Goal: Contribute content: Add original content to the website for others to see

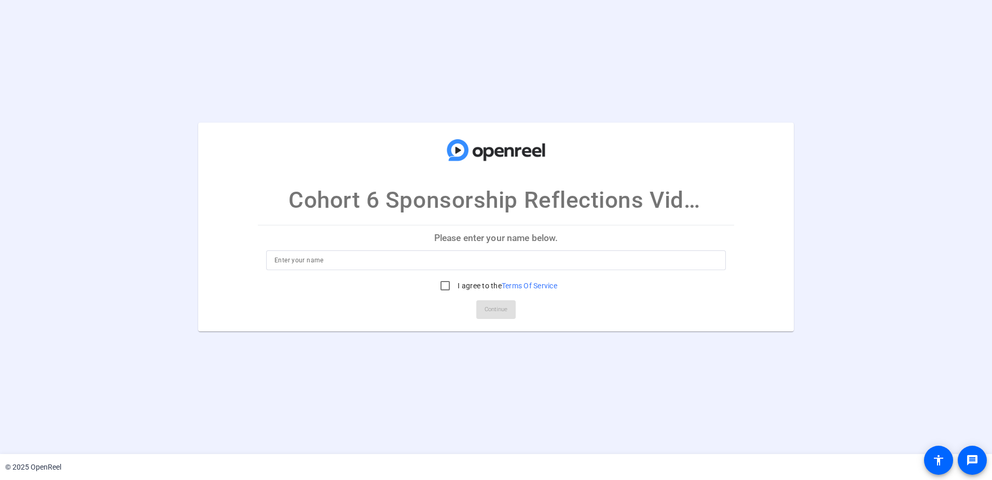
click at [475, 254] on input at bounding box center [496, 260] width 443 height 12
type input "Cheng To"
click at [440, 283] on input "I agree to the Terms Of Service" at bounding box center [445, 285] width 21 height 21
checkbox input "true"
click at [503, 310] on span "Continue" at bounding box center [496, 310] width 23 height 16
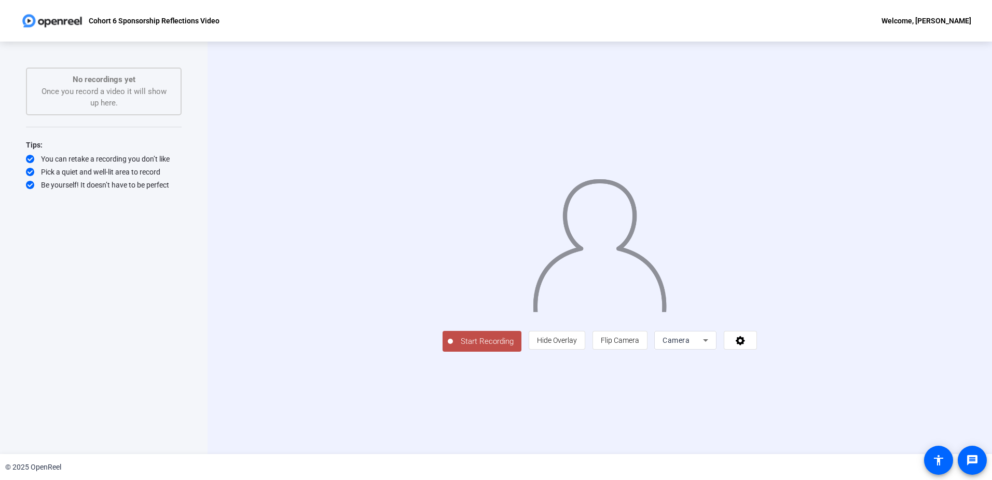
click at [717, 349] on div "Camera" at bounding box center [686, 340] width 62 height 19
click at [871, 415] on div at bounding box center [496, 240] width 992 height 480
click at [745, 345] on icon at bounding box center [740, 340] width 9 height 9
click at [975, 366] on div at bounding box center [496, 240] width 992 height 480
click at [585, 352] on span at bounding box center [557, 340] width 56 height 25
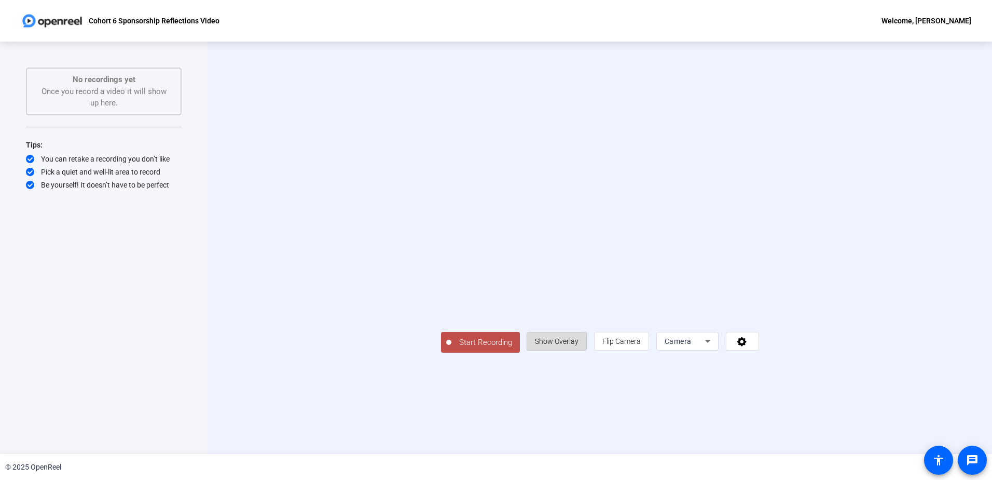
click at [579, 351] on span "Show Overlay" at bounding box center [557, 341] width 44 height 20
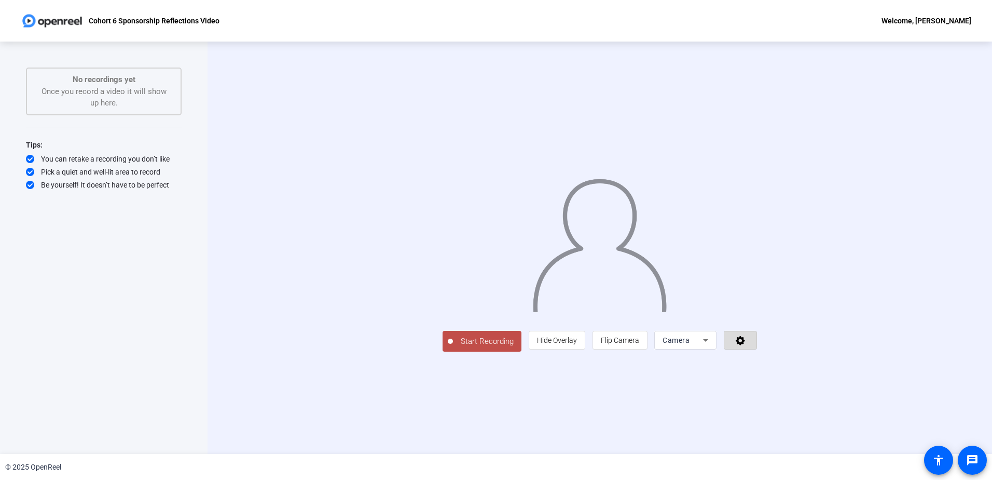
click at [757, 352] on span at bounding box center [741, 340] width 32 height 25
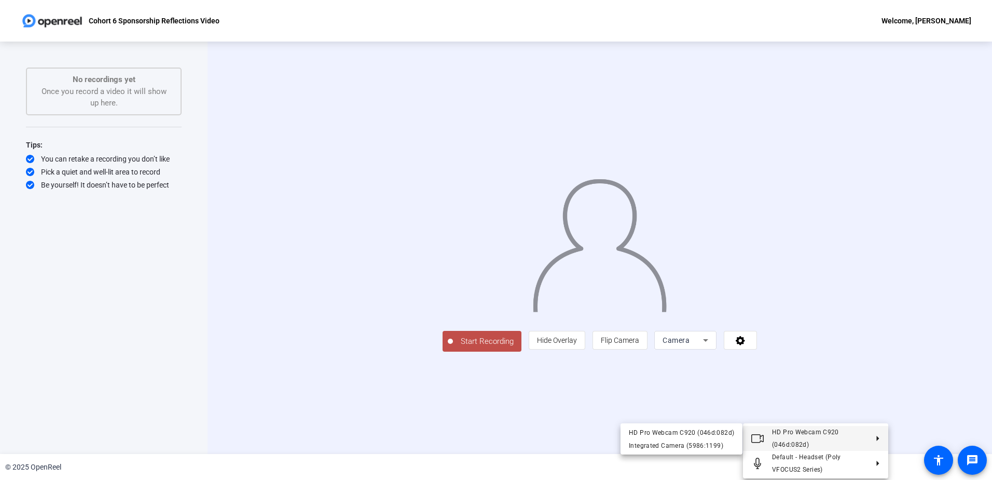
click at [933, 367] on div at bounding box center [496, 240] width 992 height 480
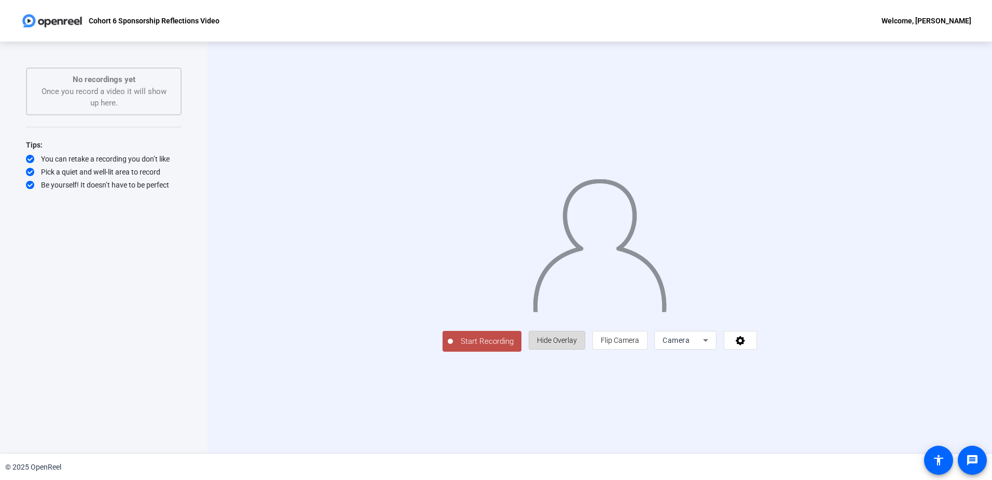
click at [577, 344] on span "Hide Overlay" at bounding box center [557, 340] width 40 height 8
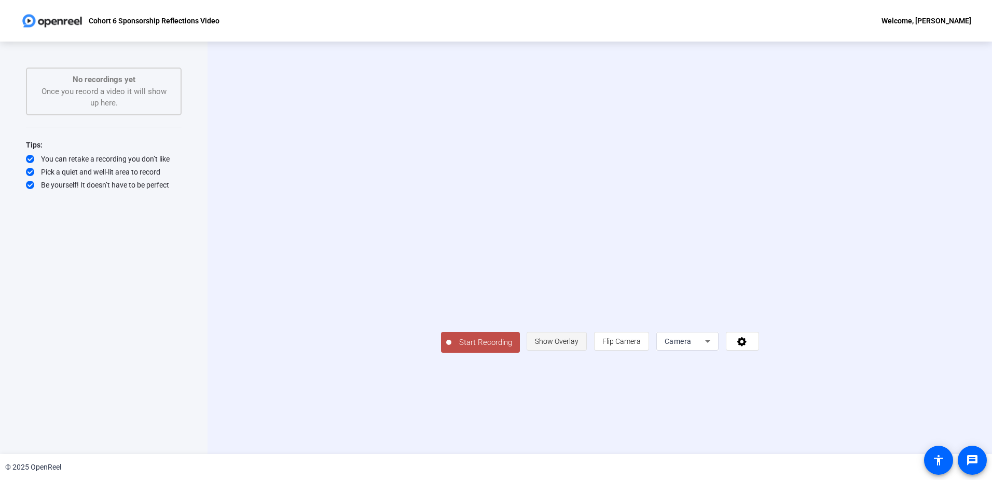
click at [579, 345] on span "Show Overlay" at bounding box center [557, 341] width 44 height 8
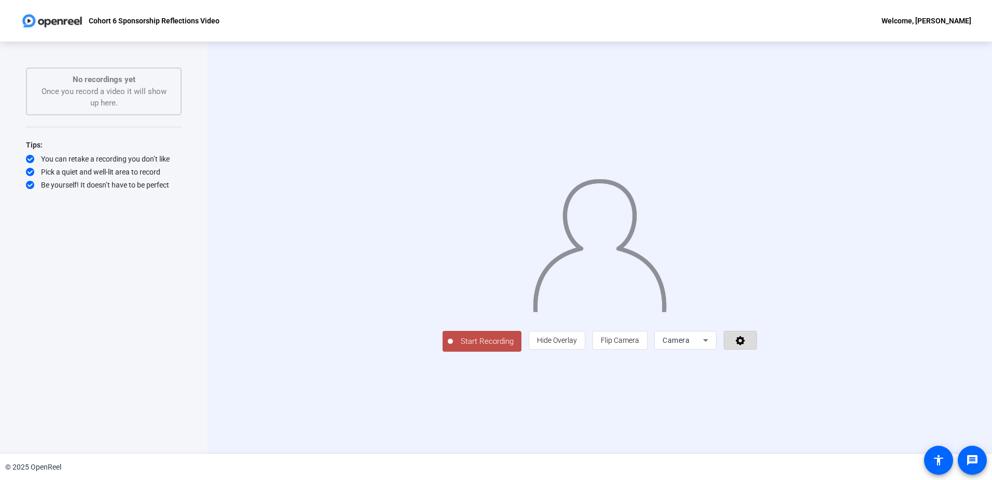
click at [747, 345] on icon at bounding box center [741, 340] width 12 height 10
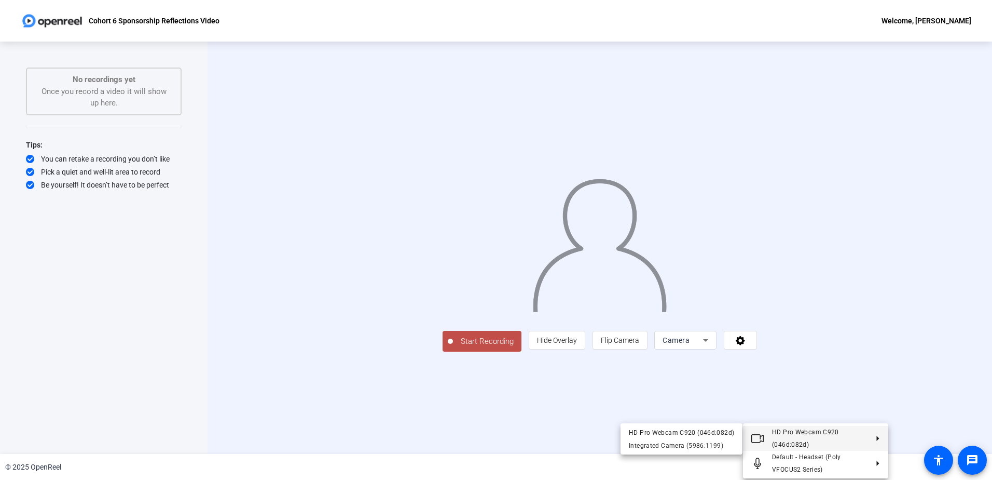
click at [954, 141] on div at bounding box center [496, 240] width 992 height 480
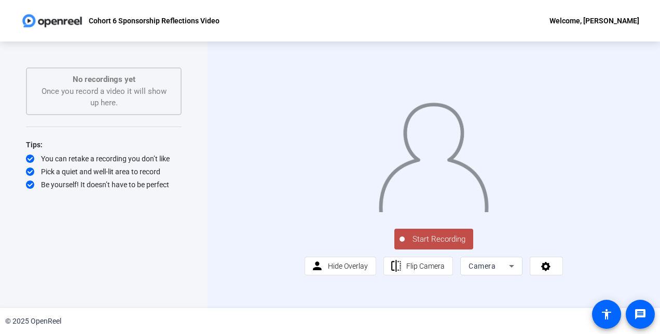
click at [497, 273] on div "Camera" at bounding box center [489, 266] width 40 height 12
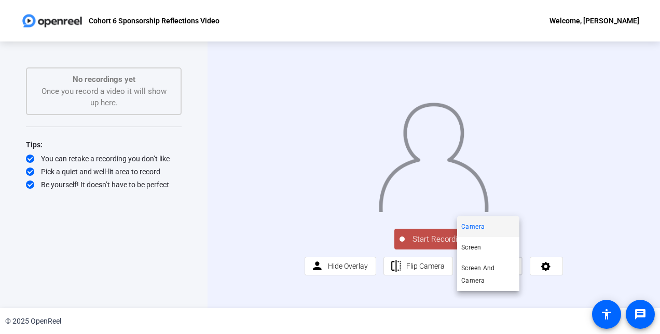
click at [607, 270] on div at bounding box center [330, 167] width 660 height 334
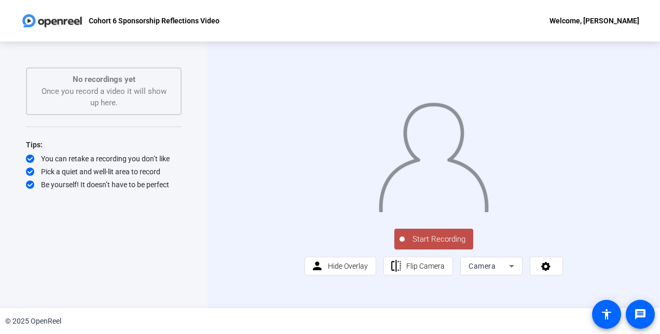
scroll to position [13, 0]
click at [509, 273] on icon at bounding box center [512, 266] width 12 height 12
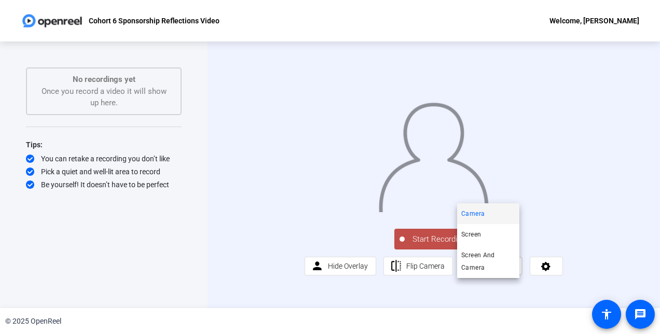
click at [543, 283] on div at bounding box center [330, 167] width 660 height 334
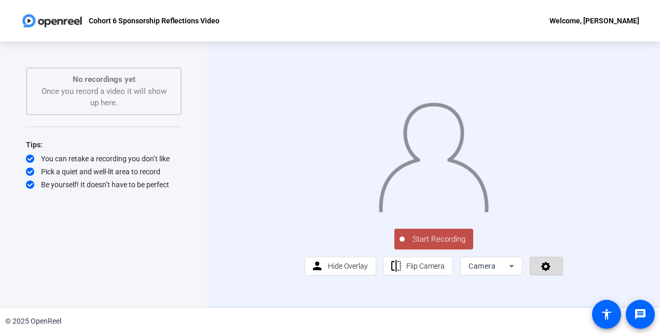
click at [542, 271] on icon at bounding box center [545, 266] width 9 height 9
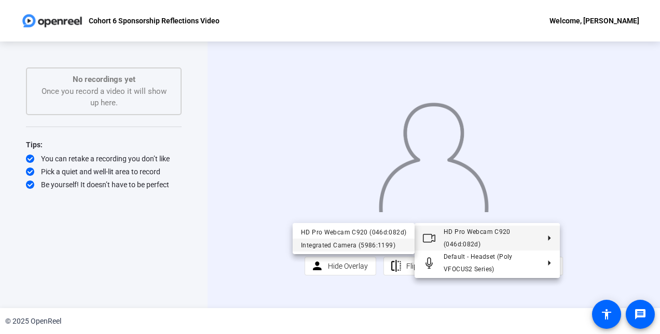
click at [382, 241] on div "Integrated Camera (5986:1199)" at bounding box center [353, 245] width 105 height 12
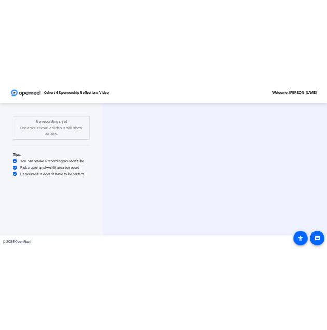
scroll to position [0, 0]
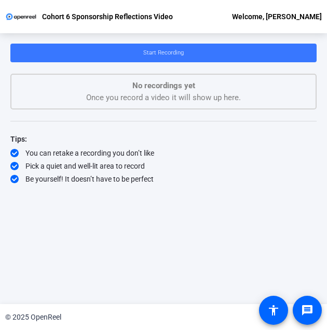
click at [189, 179] on div "Be yourself! It doesn’t have to be perfect" at bounding box center [163, 179] width 306 height 10
click at [285, 225] on div "Start Recording No recordings yet Once you record a video it will show up here.…" at bounding box center [163, 161] width 306 height 234
click at [281, 18] on div "Welcome, [PERSON_NAME]" at bounding box center [277, 16] width 90 height 12
click at [195, 55] on div at bounding box center [163, 165] width 327 height 330
click at [166, 56] on span "Start Recording" at bounding box center [163, 52] width 40 height 7
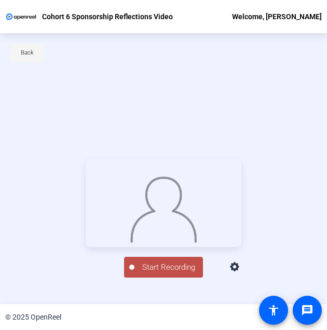
click at [31, 53] on span "Back" at bounding box center [27, 53] width 13 height 16
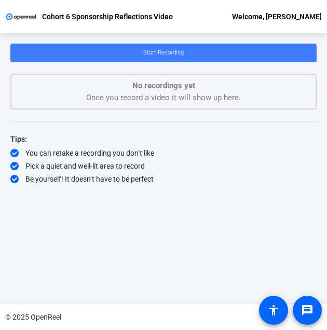
click at [148, 50] on span "Start Recording" at bounding box center [163, 52] width 40 height 7
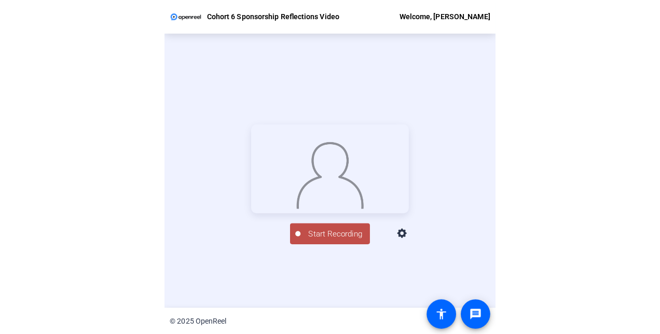
scroll to position [50, 0]
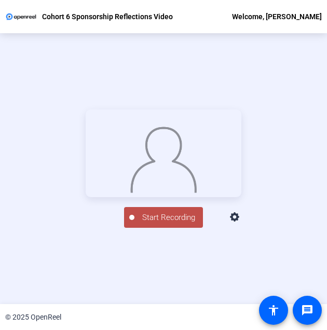
click at [165, 224] on span "Start Recording" at bounding box center [168, 218] width 69 height 12
click at [157, 224] on span "Start Recording" at bounding box center [168, 218] width 69 height 12
click at [165, 219] on div "Stop Recording" at bounding box center [169, 213] width 52 height 12
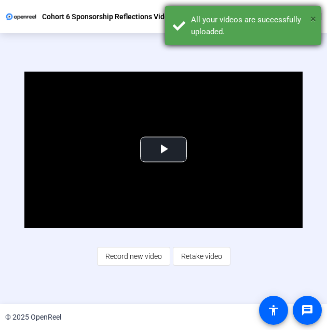
click at [312, 16] on span "×" at bounding box center [313, 18] width 6 height 12
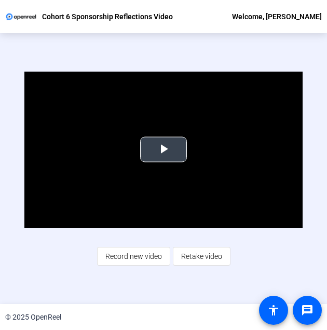
click at [164, 149] on span "Video Player" at bounding box center [164, 149] width 0 height 0
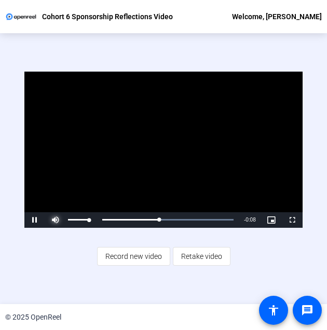
click at [51, 220] on span "Video Player" at bounding box center [55, 220] width 21 height 0
click at [76, 219] on div "29%" at bounding box center [78, 220] width 21 height 2
click at [84, 219] on div "71%" at bounding box center [78, 220] width 21 height 2
click at [35, 220] on span "Video Player" at bounding box center [34, 220] width 21 height 0
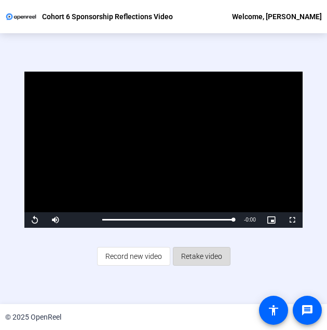
click at [213, 251] on span "Retake video" at bounding box center [201, 257] width 41 height 20
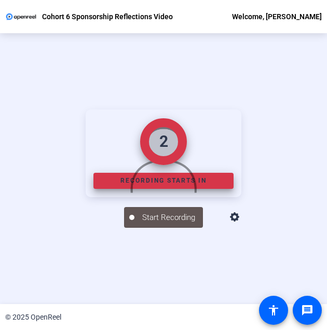
click at [241, 224] on icon at bounding box center [235, 217] width 12 height 12
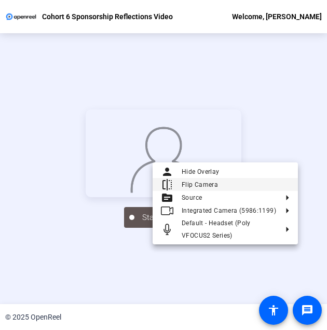
click at [238, 184] on span "Flip Camera" at bounding box center [236, 184] width 108 height 12
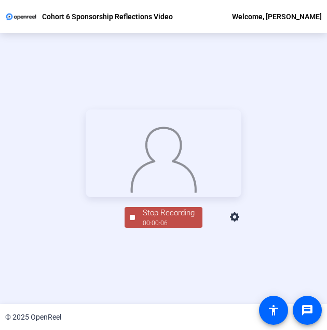
click at [239, 222] on icon at bounding box center [234, 216] width 9 height 9
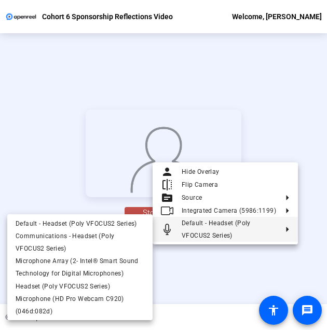
click at [173, 261] on div at bounding box center [163, 165] width 327 height 330
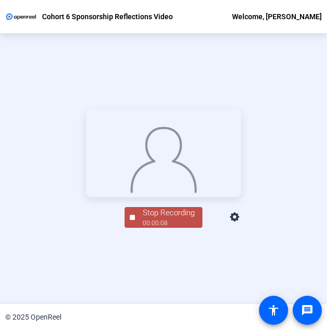
click at [178, 228] on div "00:00:08" at bounding box center [169, 223] width 52 height 9
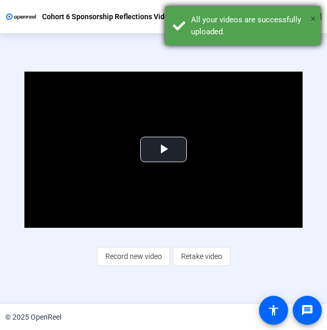
click at [312, 16] on span "×" at bounding box center [313, 18] width 6 height 12
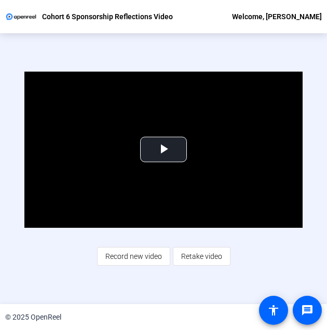
click at [291, 255] on div "Video Player is loading. Play Video Play Mute Current Time 0:00 / Duration 0:09…" at bounding box center [163, 169] width 278 height 195
click at [188, 258] on span "Retake video" at bounding box center [201, 257] width 41 height 20
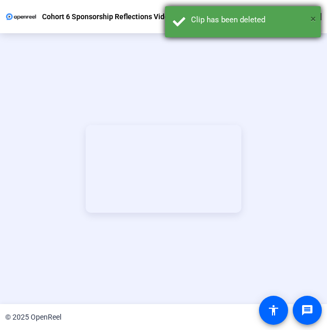
click at [315, 21] on span "×" at bounding box center [313, 18] width 6 height 12
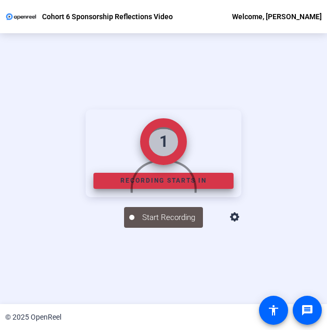
click at [239, 222] on icon at bounding box center [234, 216] width 9 height 9
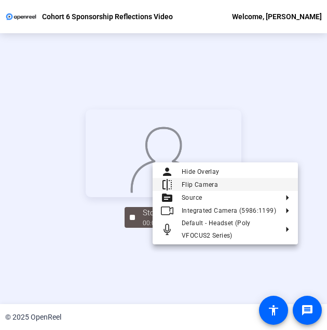
click at [276, 183] on span "Flip Camera" at bounding box center [236, 184] width 108 height 12
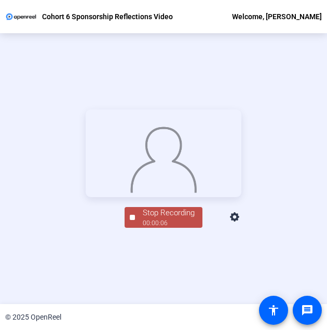
click at [181, 228] on div "00:00:06" at bounding box center [169, 223] width 52 height 9
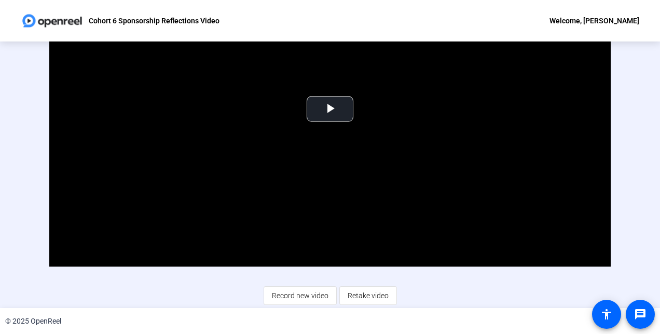
scroll to position [0, 0]
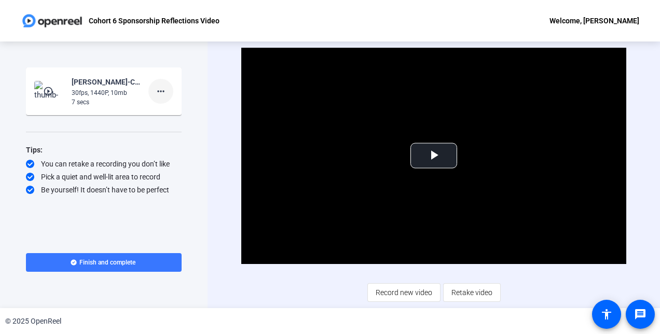
click at [163, 89] on mat-icon "more_horiz" at bounding box center [161, 91] width 12 height 12
click at [168, 109] on span "Delete clip" at bounding box center [178, 113] width 42 height 12
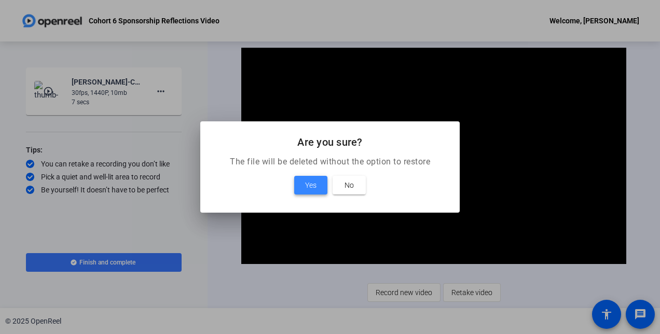
click at [310, 187] on span "Yes" at bounding box center [310, 185] width 11 height 12
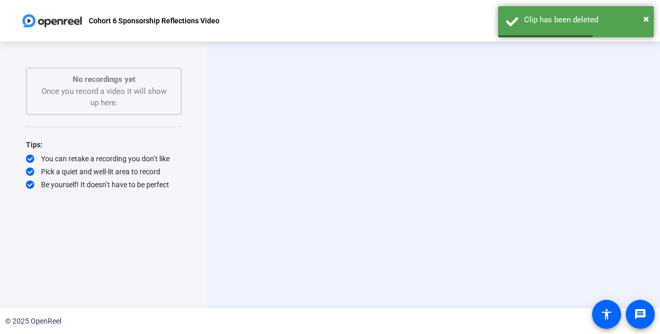
click at [437, 184] on video at bounding box center [434, 175] width 156 height 88
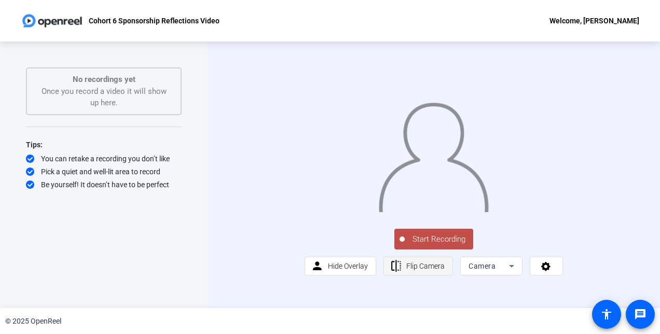
click at [441, 270] on span "Flip Camera" at bounding box center [425, 266] width 38 height 8
click at [446, 279] on span at bounding box center [418, 266] width 69 height 25
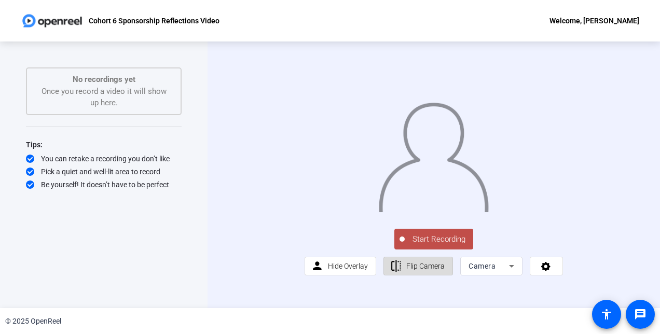
click at [440, 270] on span "Flip Camera" at bounding box center [425, 266] width 38 height 8
click at [420, 246] on span "Start Recording" at bounding box center [439, 240] width 69 height 12
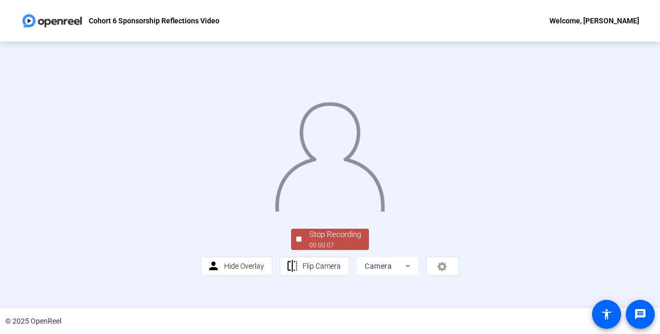
click at [386, 212] on img at bounding box center [330, 154] width 112 height 116
click at [352, 212] on img at bounding box center [330, 154] width 112 height 116
click at [342, 241] on div "Stop Recording" at bounding box center [335, 235] width 52 height 12
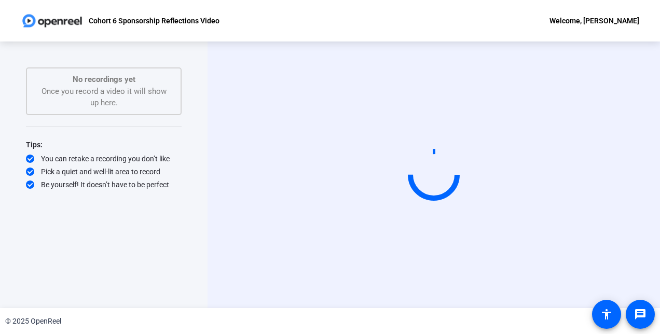
scroll to position [0, 0]
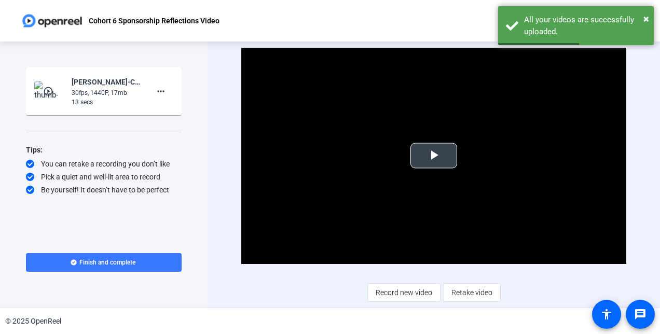
click at [434, 156] on span "Video Player" at bounding box center [434, 156] width 0 height 0
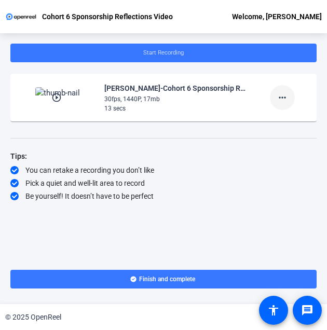
click at [277, 99] on mat-icon "more_horiz" at bounding box center [282, 97] width 12 height 12
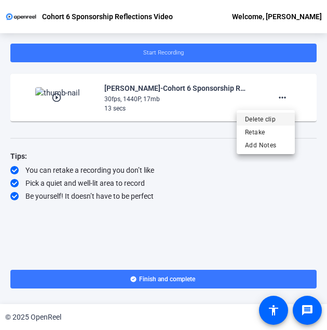
click at [270, 119] on span "Delete clip" at bounding box center [266, 119] width 42 height 12
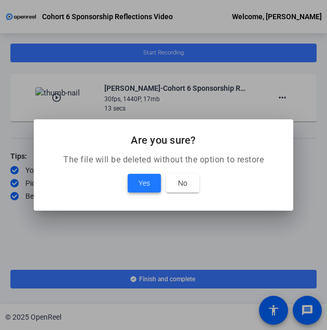
click at [147, 182] on span "Yes" at bounding box center [144, 183] width 11 height 12
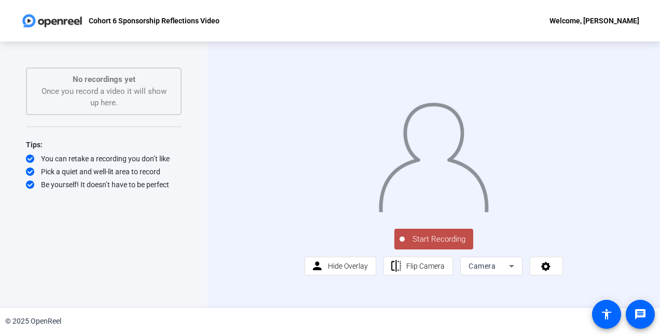
click at [430, 246] on span "Start Recording" at bounding box center [439, 240] width 69 height 12
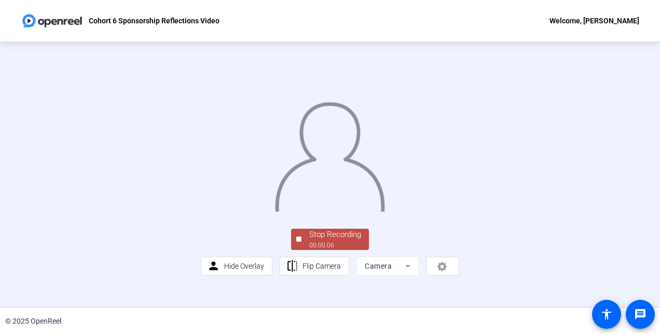
click at [386, 212] on img at bounding box center [330, 154] width 112 height 116
click at [349, 241] on div "Stop Recording" at bounding box center [335, 235] width 52 height 12
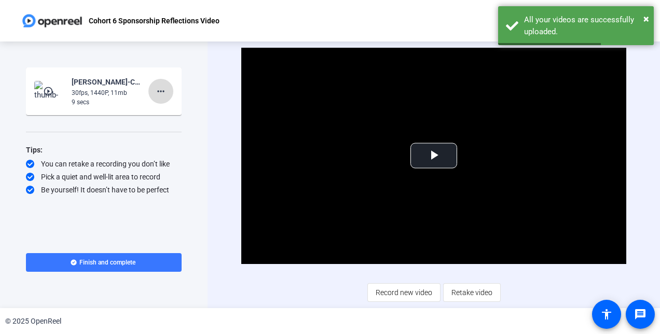
click at [166, 96] on mat-icon "more_horiz" at bounding box center [161, 91] width 12 height 12
click at [179, 114] on span "Delete clip" at bounding box center [178, 113] width 42 height 12
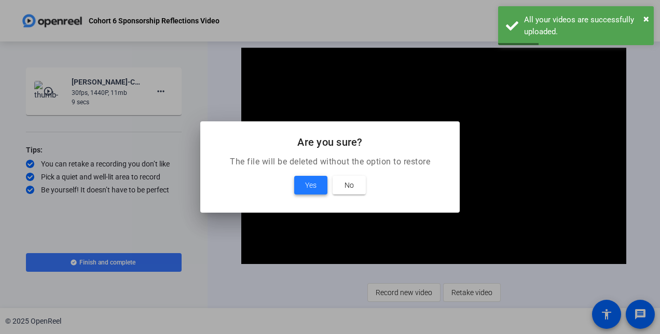
click at [300, 189] on span at bounding box center [310, 185] width 33 height 25
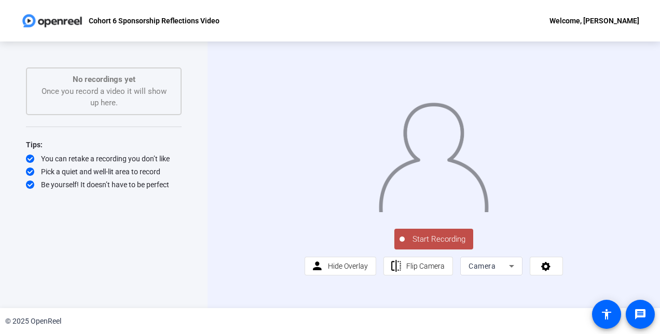
click at [442, 246] on span "Start Recording" at bounding box center [439, 240] width 69 height 12
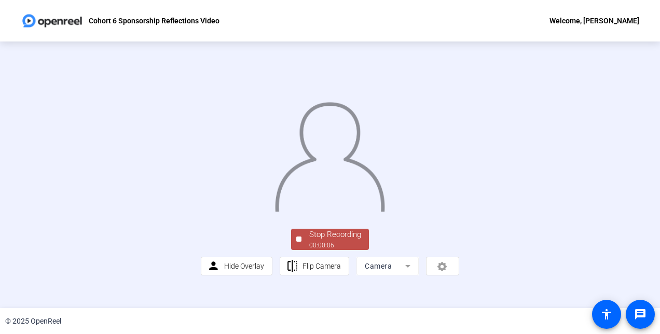
scroll to position [63, 0]
click at [336, 241] on div "Stop Recording" at bounding box center [335, 235] width 52 height 12
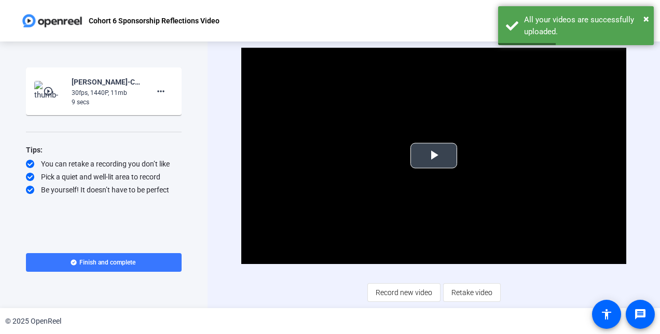
click at [434, 156] on span "Video Player" at bounding box center [434, 156] width 0 height 0
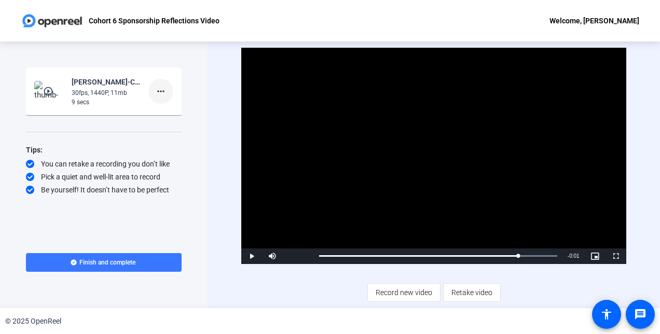
click at [160, 93] on mat-icon "more_horiz" at bounding box center [161, 91] width 12 height 12
click at [166, 116] on span "Delete clip" at bounding box center [178, 113] width 42 height 12
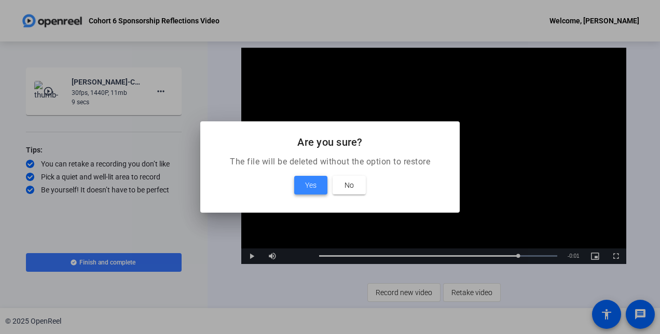
click at [316, 189] on span "Yes" at bounding box center [310, 185] width 11 height 12
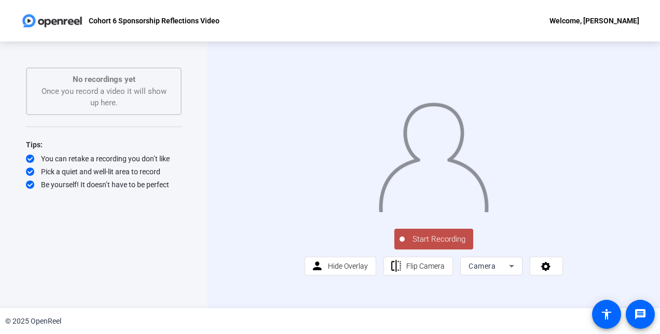
click at [424, 246] on span "Start Recording" at bounding box center [439, 240] width 69 height 12
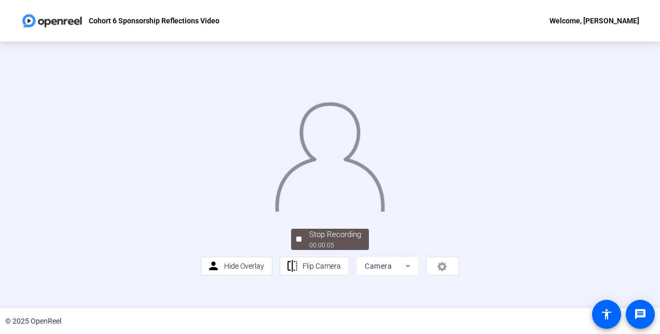
scroll to position [63, 0]
click at [326, 241] on div "Stop Recording" at bounding box center [335, 235] width 52 height 12
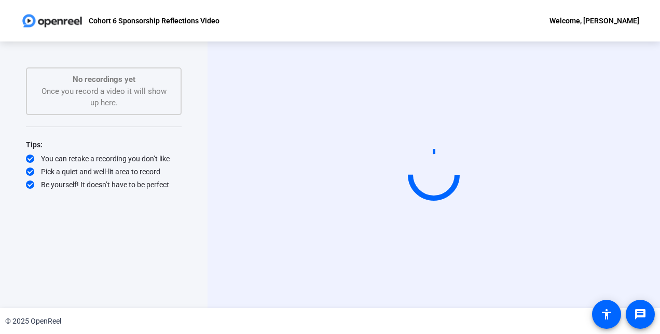
scroll to position [0, 0]
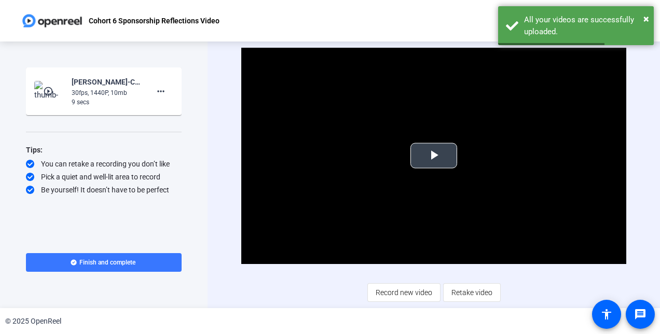
click at [434, 156] on span "Video Player" at bounding box center [434, 156] width 0 height 0
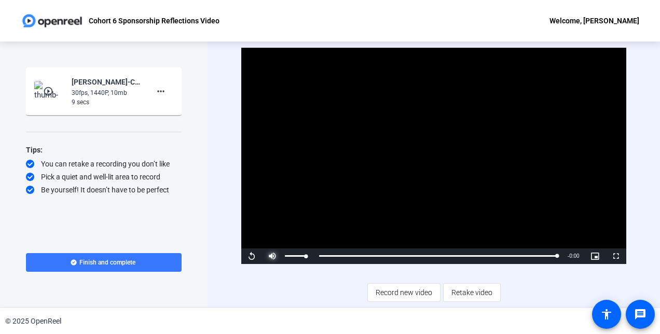
click at [270, 256] on span "Video Player" at bounding box center [272, 256] width 21 height 0
click at [271, 256] on span "Video Player" at bounding box center [272, 256] width 21 height 0
click at [255, 256] on span "Video Player" at bounding box center [251, 256] width 21 height 0
click at [474, 294] on span "Retake video" at bounding box center [472, 293] width 41 height 20
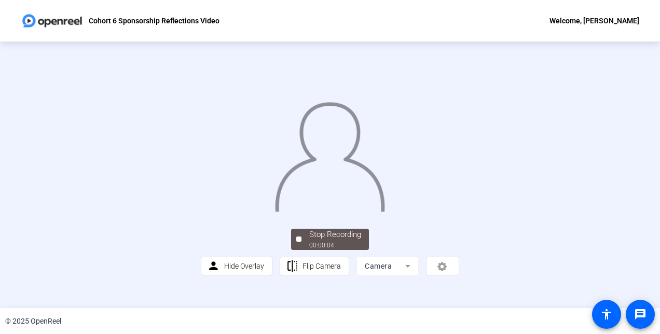
scroll to position [63, 0]
click at [346, 241] on div "Stop Recording" at bounding box center [335, 235] width 52 height 12
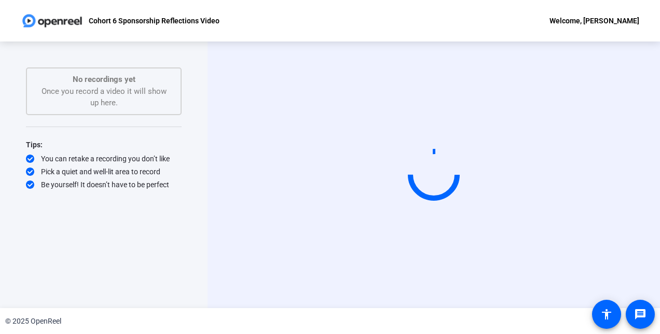
scroll to position [0, 0]
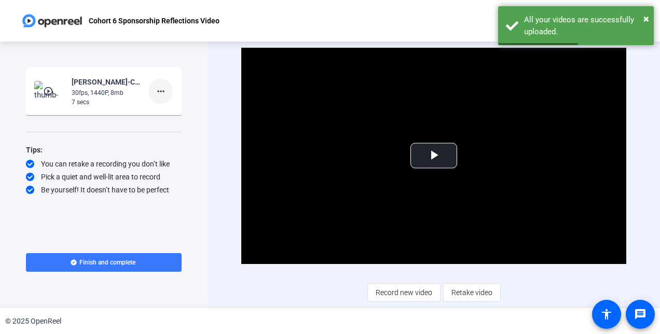
click at [165, 89] on mat-icon "more_horiz" at bounding box center [161, 91] width 12 height 12
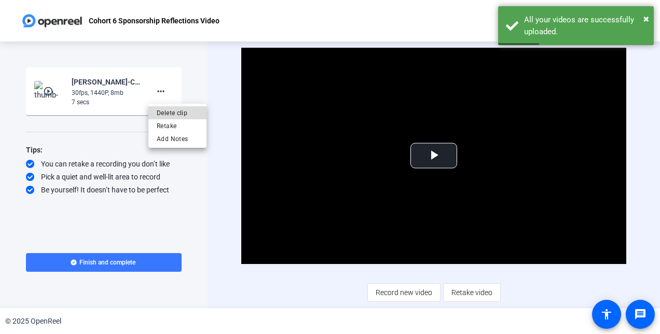
click at [170, 117] on span "Delete clip" at bounding box center [178, 113] width 42 height 12
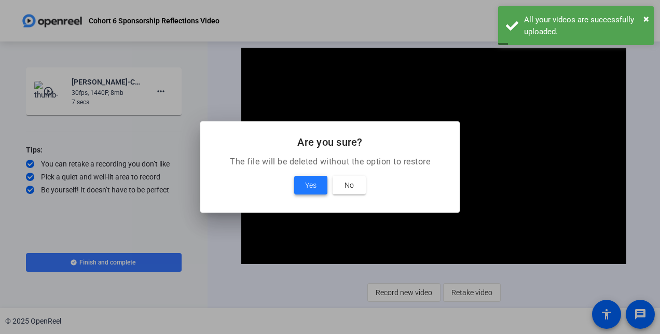
click at [309, 189] on span "Yes" at bounding box center [310, 185] width 11 height 12
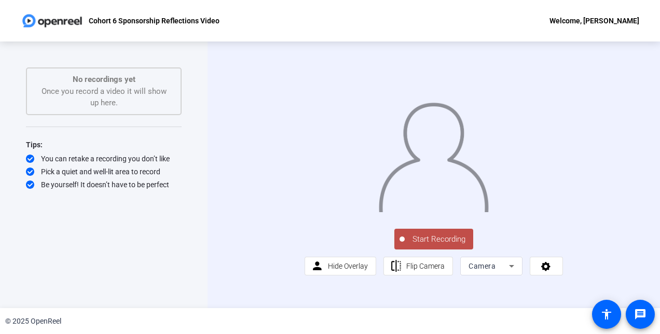
click at [424, 246] on span "Start Recording" at bounding box center [439, 240] width 69 height 12
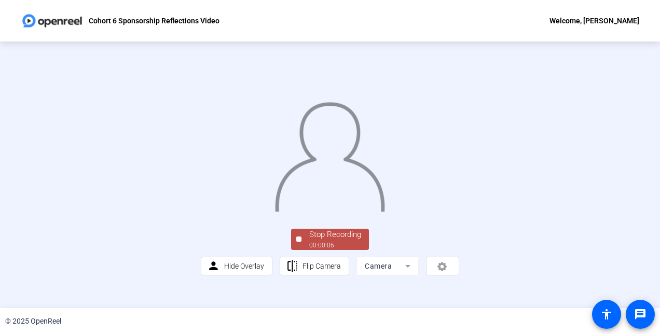
scroll to position [63, 0]
click at [346, 273] on div "Stop Recording 00:00:07 person Hide Overlay flip Flip Camera Camera" at bounding box center [330, 251] width 258 height 49
click at [321, 244] on div "Stop Recording 00:00:08 person Hide Overlay flip Flip Camera Camera" at bounding box center [330, 175] width 258 height 202
drag, startPoint x: 321, startPoint y: 244, endPoint x: 319, endPoint y: 258, distance: 13.7
click at [319, 241] on div "Stop Recording" at bounding box center [335, 235] width 52 height 12
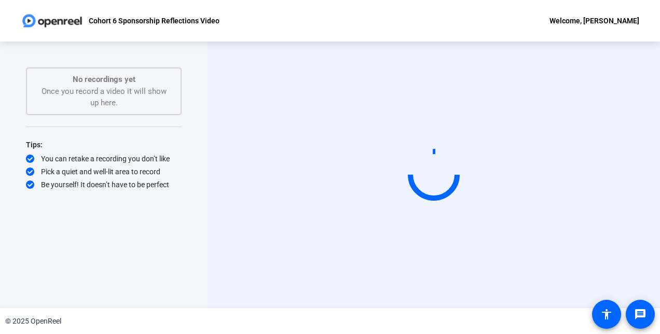
scroll to position [0, 0]
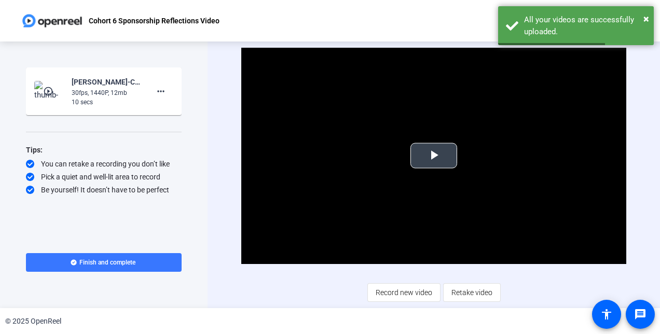
click at [434, 156] on span "Video Player" at bounding box center [434, 156] width 0 height 0
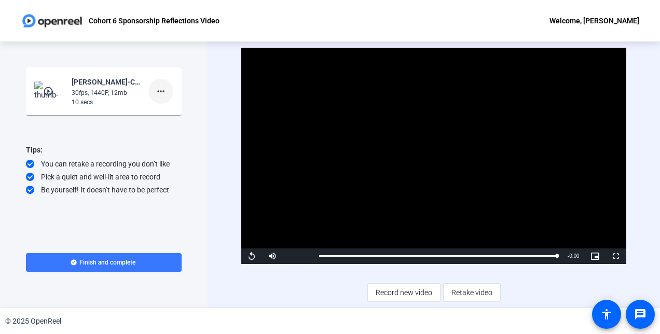
click at [161, 93] on mat-icon "more_horiz" at bounding box center [161, 91] width 12 height 12
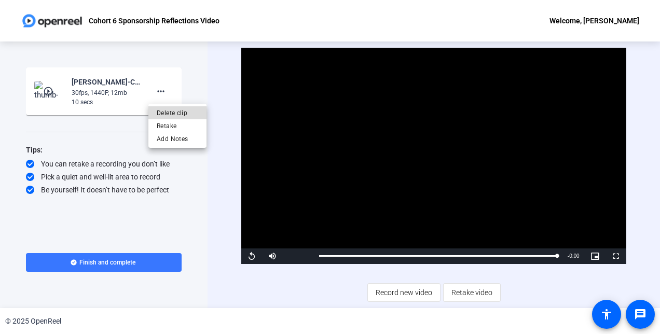
click at [162, 110] on span "Delete clip" at bounding box center [178, 113] width 42 height 12
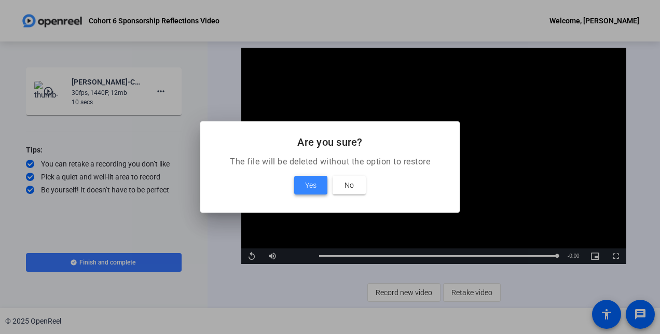
click at [311, 183] on span "Yes" at bounding box center [310, 185] width 11 height 12
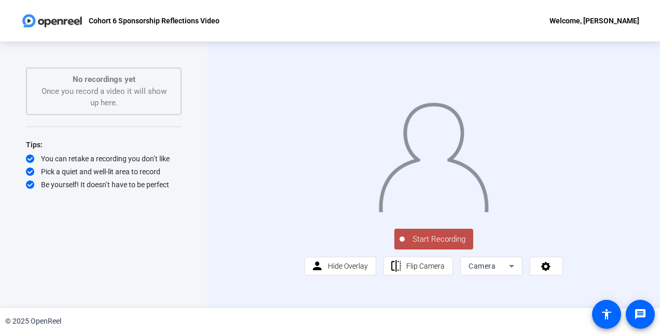
click at [424, 246] on span "Start Recording" at bounding box center [439, 240] width 69 height 12
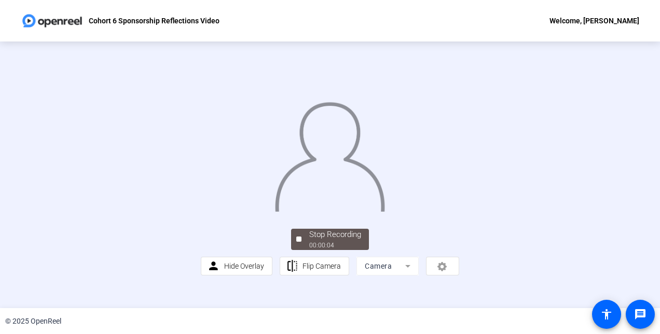
scroll to position [63, 0]
click at [332, 241] on div "Stop Recording" at bounding box center [335, 235] width 52 height 12
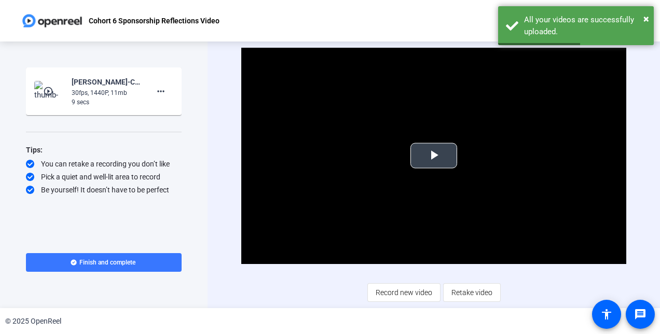
click at [434, 156] on span "Video Player" at bounding box center [434, 156] width 0 height 0
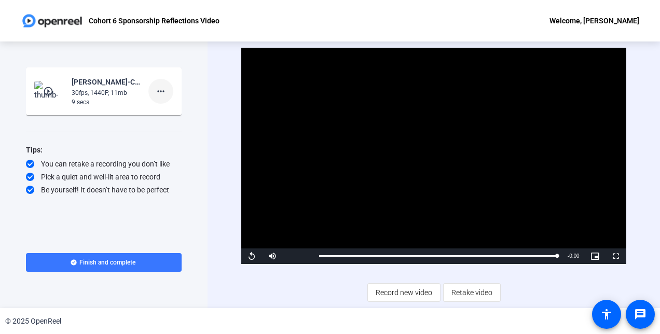
click at [161, 89] on mat-icon "more_horiz" at bounding box center [161, 91] width 12 height 12
click at [184, 114] on span "Delete clip" at bounding box center [178, 113] width 42 height 12
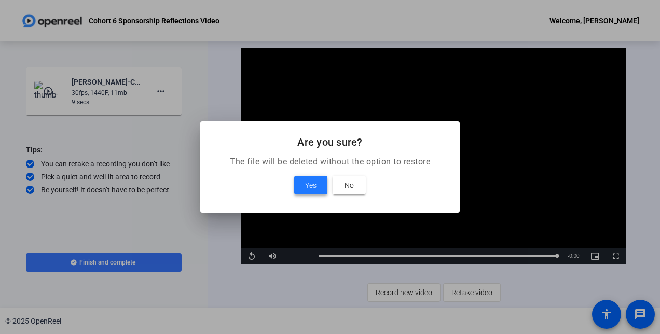
click at [309, 186] on span "Yes" at bounding box center [310, 185] width 11 height 12
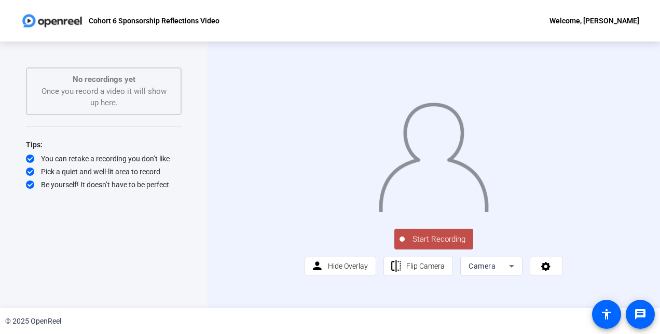
click at [427, 246] on span "Start Recording" at bounding box center [439, 240] width 69 height 12
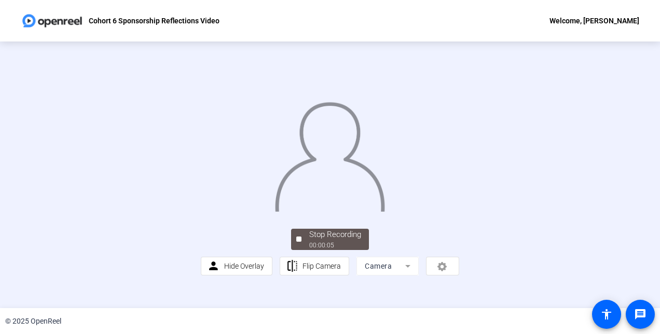
scroll to position [63, 0]
click at [343, 241] on div "Stop Recording" at bounding box center [335, 235] width 52 height 12
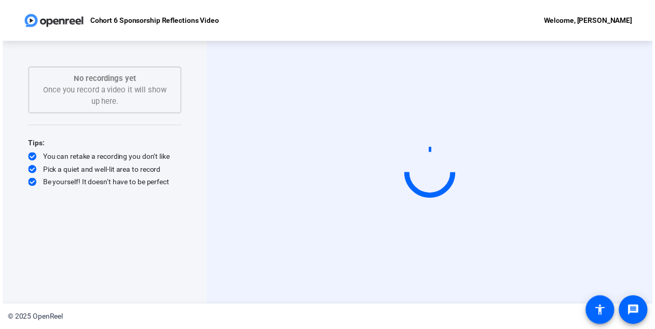
scroll to position [0, 0]
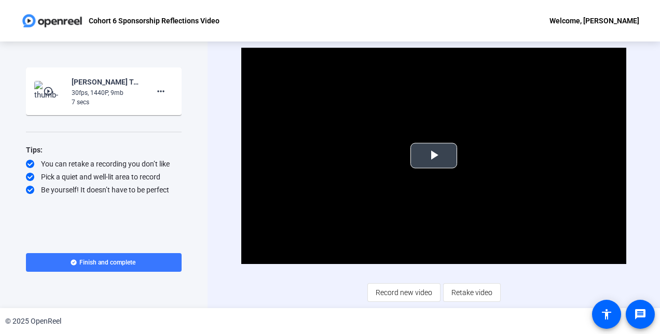
click at [434, 156] on span "Video Player" at bounding box center [434, 156] width 0 height 0
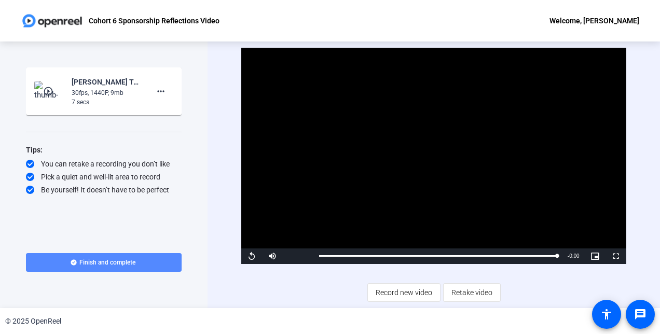
click at [144, 257] on span at bounding box center [104, 262] width 156 height 25
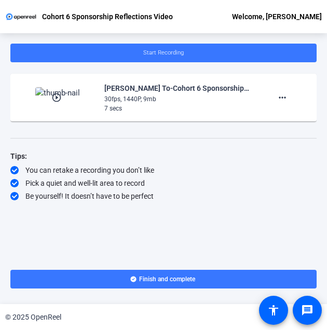
click at [247, 193] on div "Be yourself! It doesn’t have to be perfect" at bounding box center [163, 196] width 306 height 10
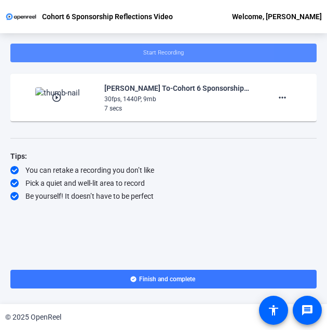
click at [167, 53] on span "Start Recording" at bounding box center [163, 52] width 40 height 7
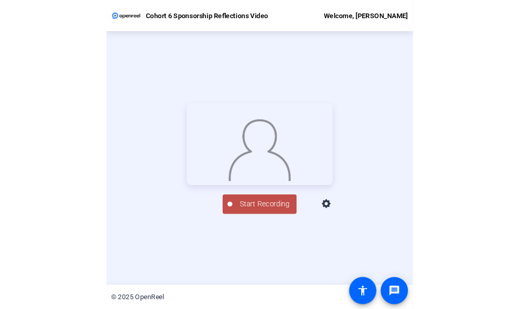
scroll to position [50, 0]
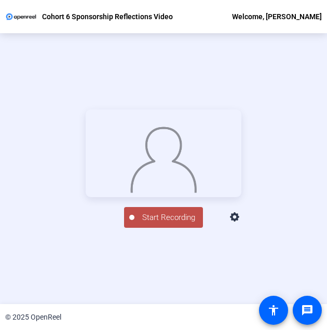
click at [241, 224] on icon at bounding box center [235, 217] width 12 height 12
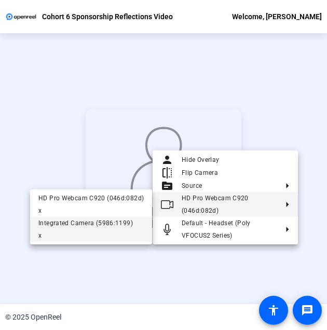
click at [100, 226] on div "Integrated Camera (5986:1199)" at bounding box center [90, 223] width 105 height 12
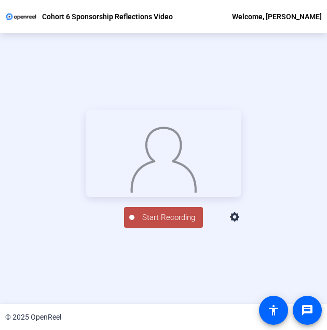
click at [100, 44] on div "Start Recording person Hide Overlay flip Flip Camera Camera" at bounding box center [163, 168] width 327 height 271
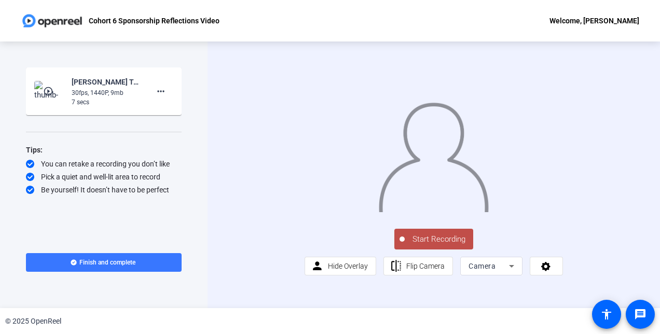
scroll to position [0, 0]
click at [326, 267] on div "Start Recording person Hide Overlay flip Flip Camera Camera" at bounding box center [434, 251] width 258 height 49
click at [326, 270] on span "Hide Overlay" at bounding box center [348, 266] width 40 height 8
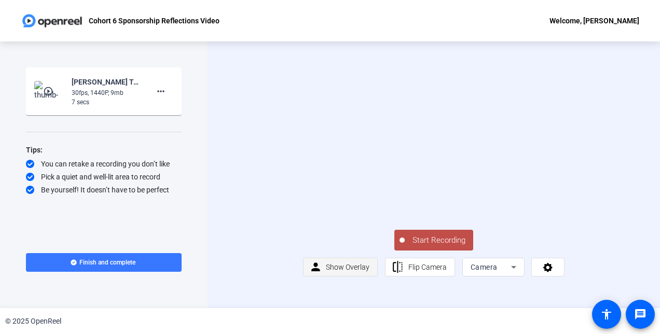
click at [326, 271] on span "Show Overlay" at bounding box center [348, 267] width 44 height 8
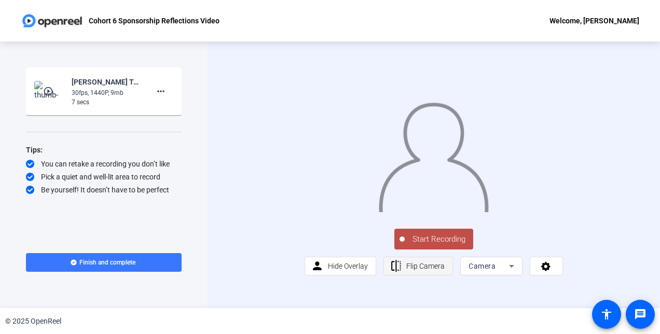
click at [326, 276] on span "Flip Camera" at bounding box center [425, 266] width 38 height 20
click at [208, 133] on div "Start Recording person Hide Overlay flip Flip Camera Camera" at bounding box center [434, 175] width 453 height 267
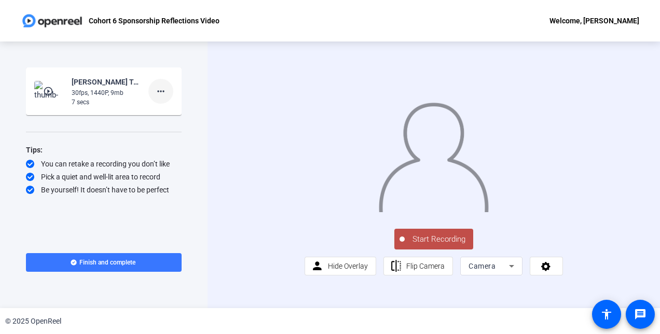
click at [153, 94] on span at bounding box center [160, 91] width 25 height 25
click at [199, 199] on div at bounding box center [330, 167] width 660 height 334
click at [168, 91] on span at bounding box center [160, 91] width 25 height 25
click at [201, 215] on div at bounding box center [330, 167] width 660 height 334
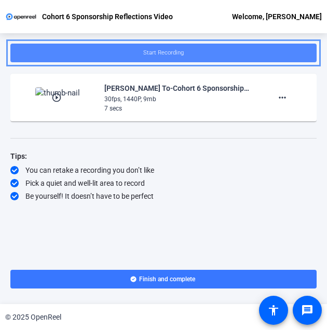
click at [196, 153] on div "Tips:" at bounding box center [163, 156] width 306 height 12
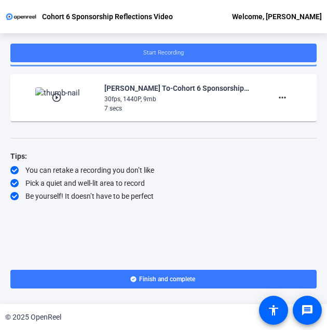
click at [181, 48] on span at bounding box center [163, 52] width 306 height 25
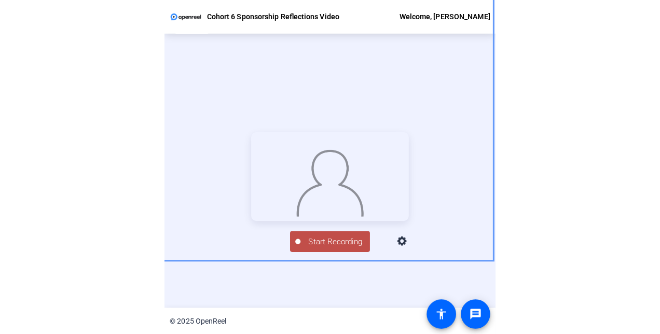
scroll to position [50, 0]
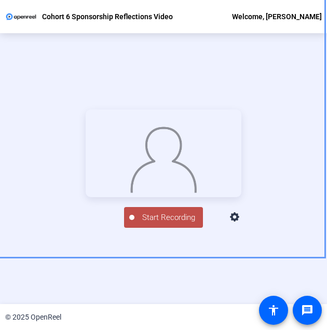
click at [166, 273] on div "Start Recording person Hide Overlay flip Flip Camera Camera" at bounding box center [163, 168] width 327 height 271
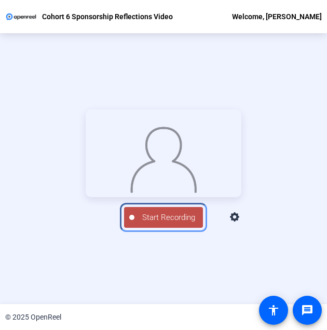
click at [164, 224] on span "Start Recording" at bounding box center [168, 218] width 69 height 12
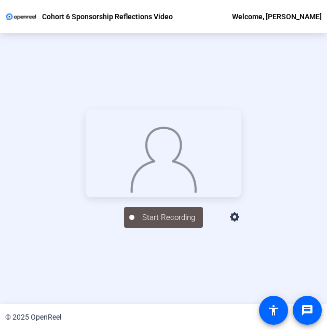
click at [166, 266] on div "Start Recording person Hide Overlay flip Flip Camera Camera" at bounding box center [163, 168] width 327 height 271
drag, startPoint x: 210, startPoint y: 288, endPoint x: 203, endPoint y: 287, distance: 6.8
click at [210, 288] on div "Start Recording person Hide Overlay flip Flip Camera Camera" at bounding box center [163, 168] width 327 height 271
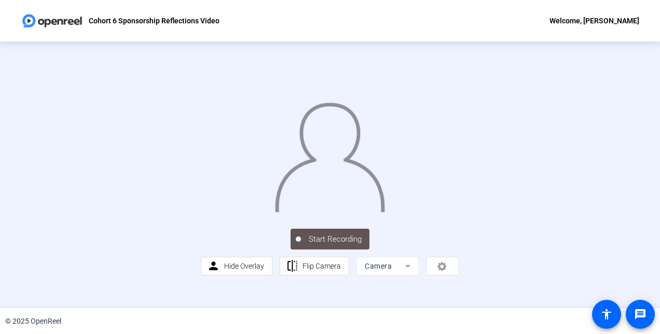
scroll to position [62, 0]
click at [326, 254] on div "Start Recording person Hide Overlay flip Flip Camera Camera" at bounding box center [330, 251] width 258 height 49
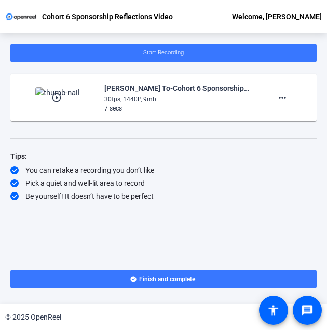
click at [220, 203] on div "Start Recording play_circle_outline Cheng To-Cohort 6 Sponsorship Reflections V…" at bounding box center [163, 147] width 306 height 207
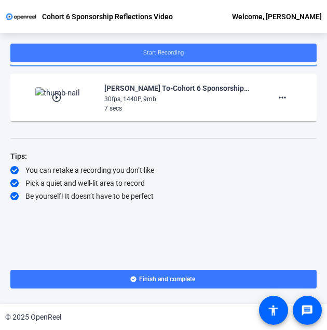
click at [173, 51] on span "Start Recording" at bounding box center [163, 52] width 40 height 7
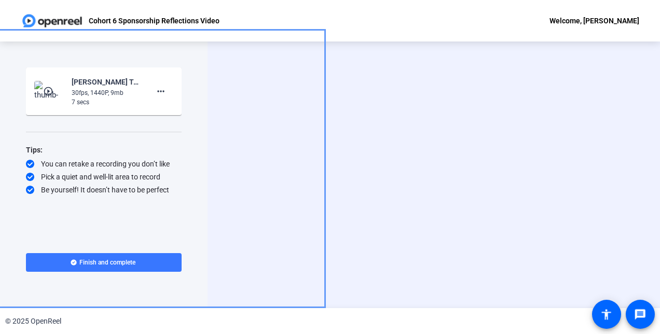
click at [478, 105] on div "Start Recording person Hide Overlay flip Flip Camera Camera" at bounding box center [434, 175] width 453 height 267
click at [344, 92] on div "Start Recording person Hide Overlay flip Flip Camera Camera" at bounding box center [434, 175] width 453 height 267
click at [519, 142] on div "Start Recording person Hide Overlay flip Flip Camera Camera" at bounding box center [433, 175] width 385 height 88
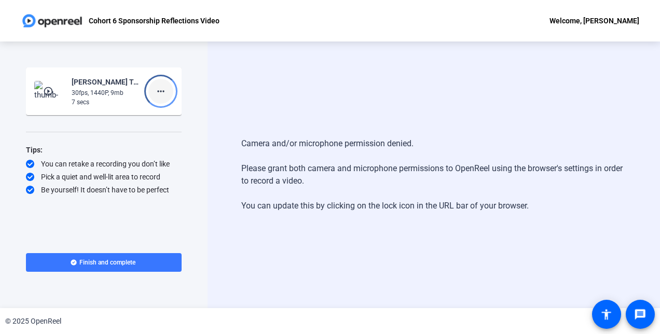
click at [154, 87] on span at bounding box center [160, 91] width 25 height 25
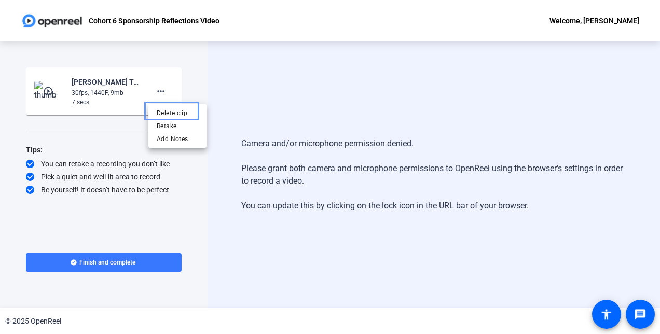
click at [289, 85] on div at bounding box center [330, 167] width 660 height 334
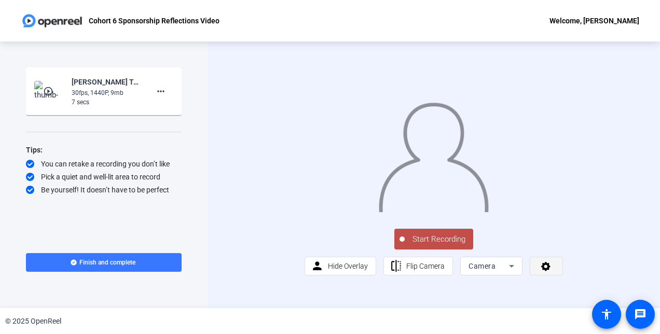
click at [546, 271] on icon at bounding box center [545, 266] width 9 height 9
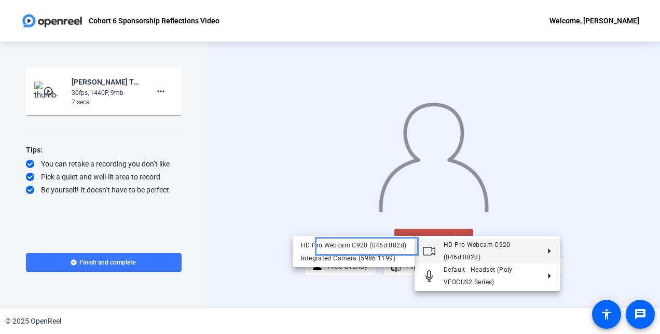
click at [542, 243] on button "HD Pro Webcam C920 (046d:082d)" at bounding box center [487, 251] width 145 height 25
click at [390, 264] on div "Integrated Camera (5986:1199)" at bounding box center [353, 258] width 105 height 12
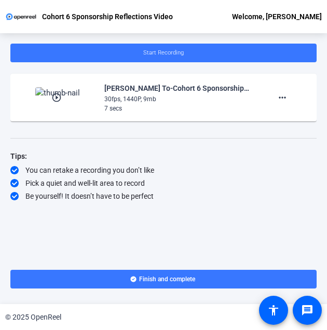
click at [157, 47] on span at bounding box center [163, 52] width 306 height 25
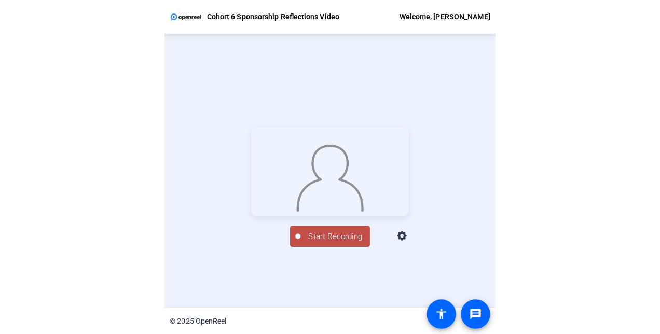
scroll to position [50, 0]
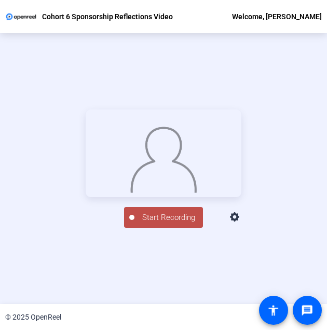
click at [241, 224] on icon at bounding box center [235, 217] width 12 height 12
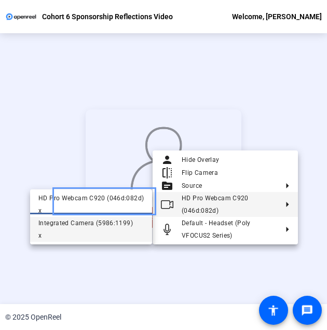
click at [107, 228] on div "Integrated Camera (5986:1199)" at bounding box center [90, 223] width 105 height 12
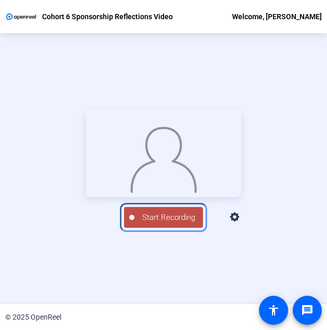
click at [185, 224] on span "Start Recording" at bounding box center [168, 218] width 69 height 12
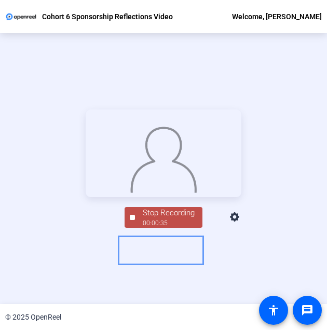
click at [174, 219] on div "Stop Recording" at bounding box center [169, 213] width 52 height 12
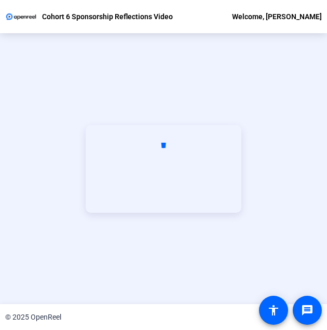
click at [221, 63] on div "Start Recording" at bounding box center [163, 168] width 327 height 271
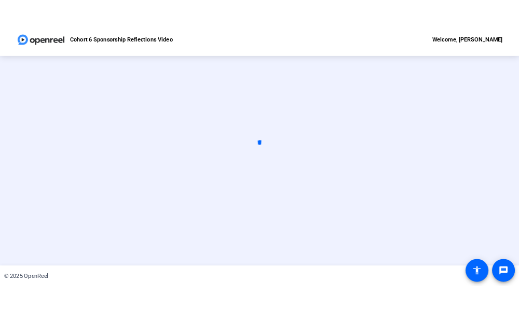
scroll to position [0, 0]
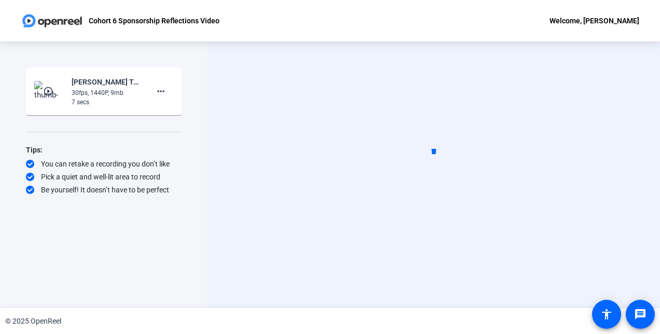
click at [326, 97] on div "Start Recording" at bounding box center [434, 175] width 453 height 267
click at [160, 178] on div "Pick a quiet and well-lit area to record" at bounding box center [104, 177] width 156 height 10
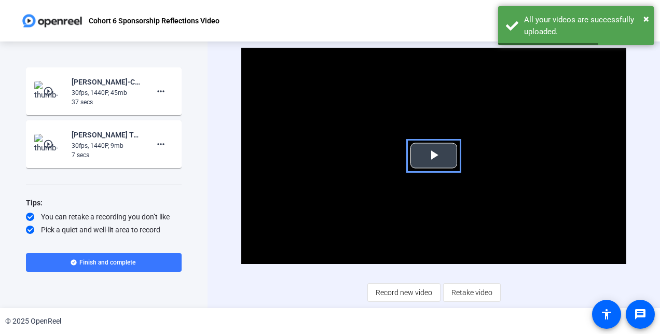
click at [326, 156] on span "Video Player" at bounding box center [434, 156] width 0 height 0
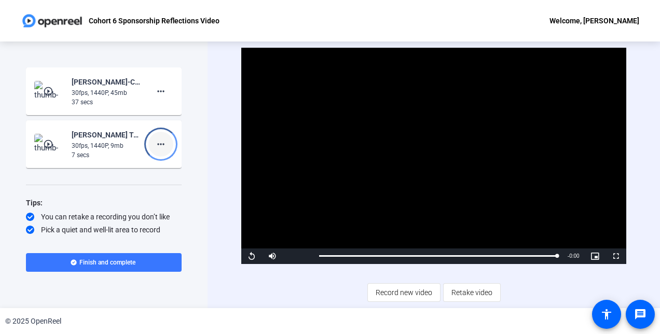
click at [161, 143] on button "more_horiz" at bounding box center [160, 144] width 25 height 25
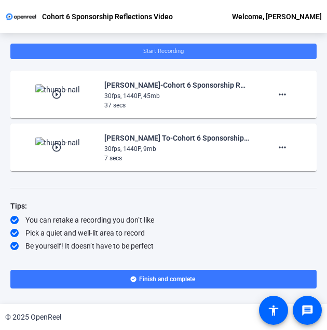
click at [198, 50] on span at bounding box center [163, 51] width 306 height 25
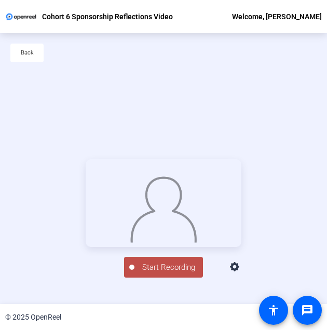
click at [156, 110] on div "Start Recording person Hide Overlay flip Flip Camera Camera" at bounding box center [163, 218] width 327 height 271
click at [239, 271] on icon at bounding box center [234, 266] width 9 height 9
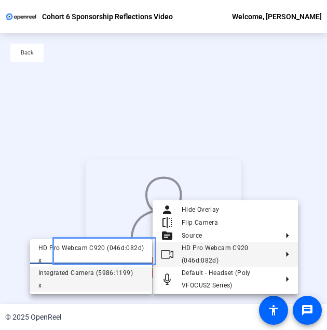
click at [70, 284] on div "x" at bounding box center [90, 285] width 105 height 12
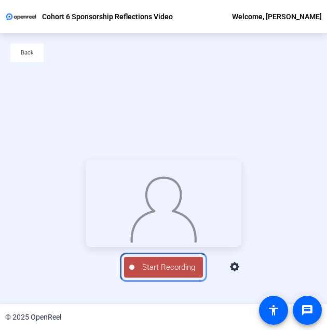
click at [178, 274] on span "Start Recording" at bounding box center [168, 268] width 69 height 12
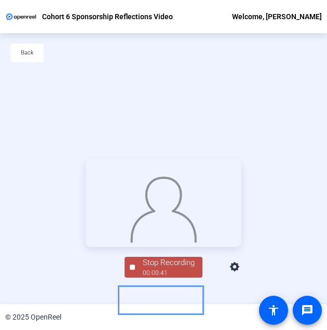
click at [160, 269] on div "Stop Recording" at bounding box center [169, 263] width 52 height 12
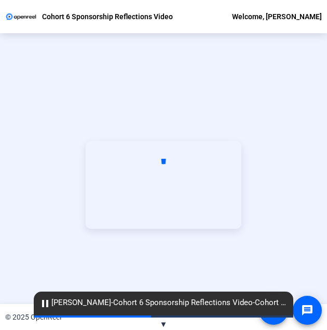
scroll to position [50, 0]
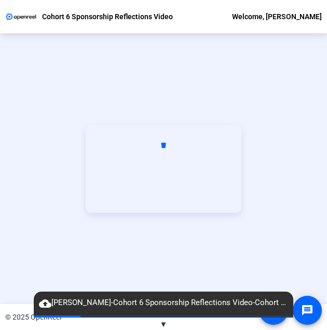
click at [244, 261] on div "Start Recording" at bounding box center [163, 168] width 327 height 271
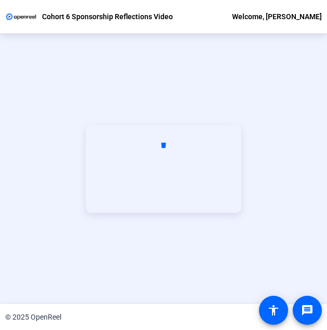
scroll to position [0, 0]
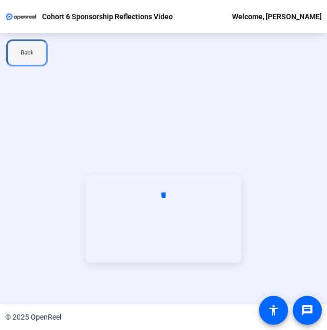
click at [15, 50] on span at bounding box center [26, 52] width 33 height 25
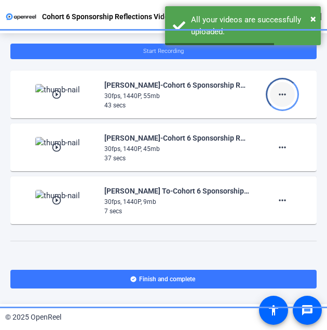
click at [283, 100] on mat-icon "more_horiz" at bounding box center [282, 94] width 12 height 12
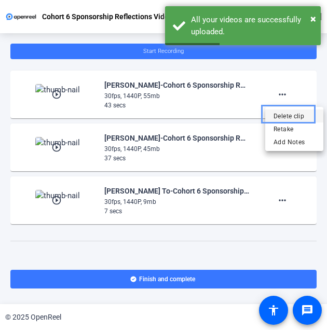
click at [292, 116] on span "Delete clip" at bounding box center [295, 116] width 42 height 12
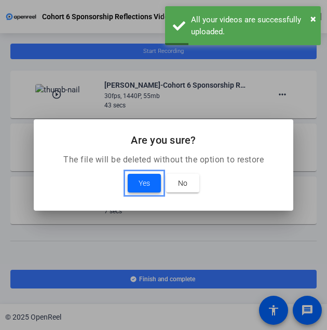
drag, startPoint x: 145, startPoint y: 188, endPoint x: 147, endPoint y: 179, distance: 9.6
click at [145, 189] on span "Yes" at bounding box center [144, 183] width 11 height 12
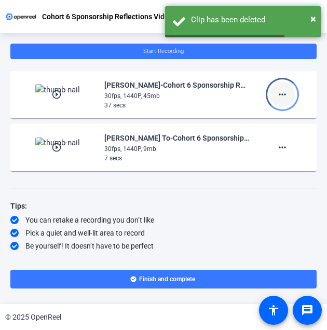
click at [279, 97] on mat-icon "more_horiz" at bounding box center [282, 94] width 12 height 12
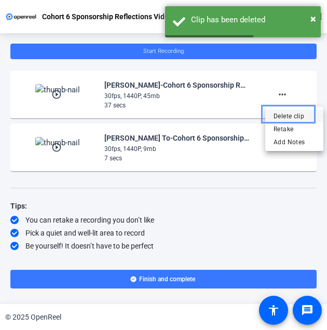
click at [283, 113] on span "Delete clip" at bounding box center [295, 116] width 42 height 12
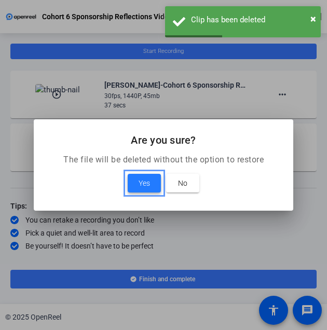
click at [154, 177] on span at bounding box center [144, 183] width 33 height 25
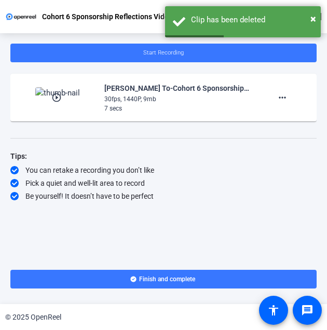
click at [197, 197] on div "Be yourself! It doesn’t have to be perfect" at bounding box center [163, 196] width 306 height 10
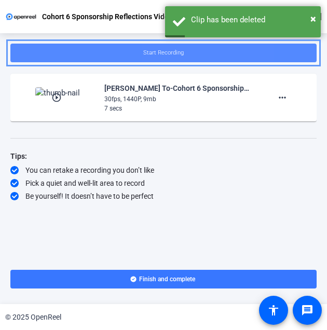
click at [191, 50] on span "Start Recording" at bounding box center [164, 53] width 290 height 16
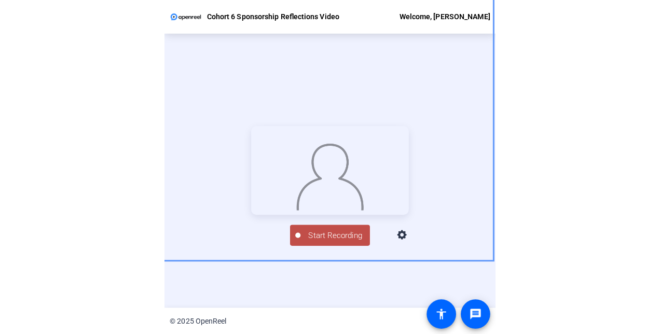
scroll to position [50, 0]
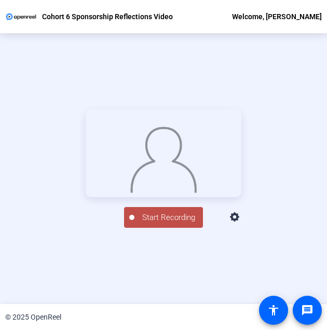
click at [157, 70] on div "Start Recording person Hide Overlay flip Flip Camera Camera" at bounding box center [163, 168] width 327 height 271
click at [176, 224] on span "Start Recording" at bounding box center [168, 218] width 69 height 12
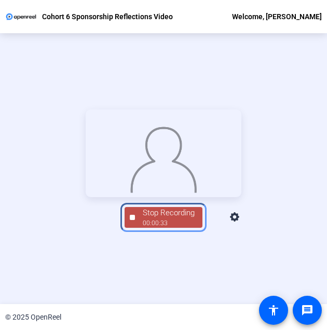
click at [168, 228] on div "00:00:33" at bounding box center [169, 223] width 52 height 9
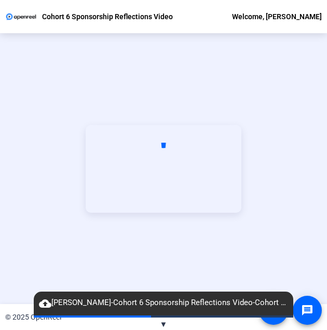
click at [148, 69] on div "Start Recording" at bounding box center [163, 168] width 327 height 271
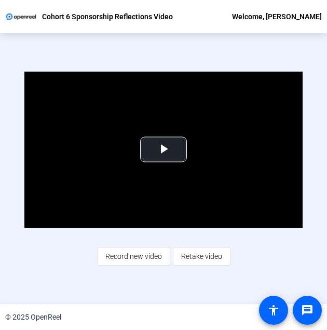
click at [200, 51] on div "Video Player is loading. Play Video Play Mute Current Time 0:00 / Duration 0:33…" at bounding box center [163, 168] width 327 height 271
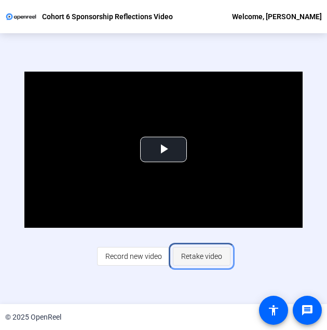
click at [205, 258] on span "Retake video" at bounding box center [201, 257] width 41 height 20
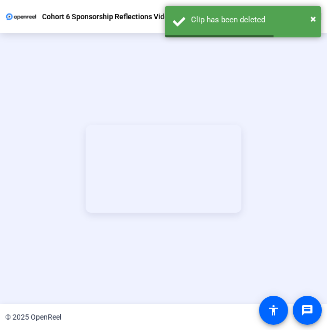
click at [135, 97] on div "Start Recording person Hide Overlay flip Flip Camera Camera" at bounding box center [163, 168] width 327 height 271
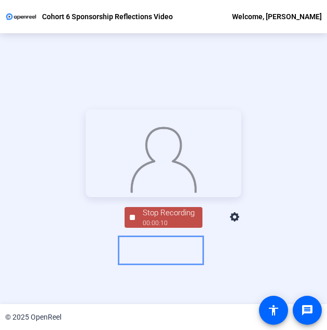
click at [172, 219] on div "Stop Recording" at bounding box center [169, 213] width 52 height 12
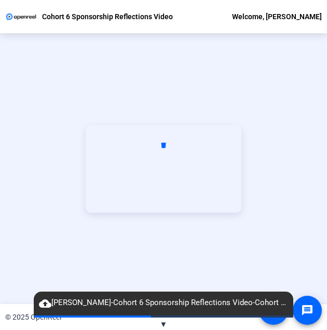
click at [128, 76] on div "Start Recording" at bounding box center [163, 168] width 327 height 271
click at [181, 58] on div "Start Recording" at bounding box center [163, 168] width 327 height 271
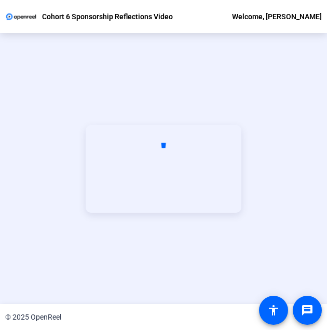
click at [183, 70] on div "Start Recording" at bounding box center [163, 168] width 327 height 271
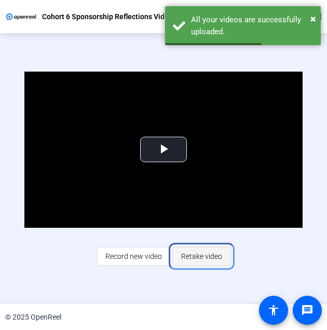
click at [189, 257] on span "Retake video" at bounding box center [201, 257] width 41 height 20
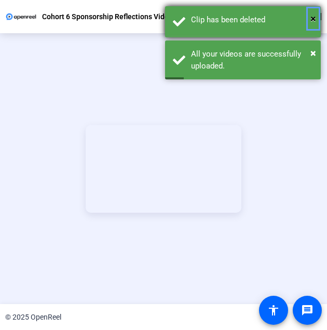
click at [314, 18] on span "×" at bounding box center [313, 18] width 6 height 12
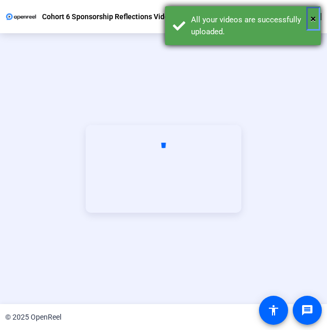
click at [314, 21] on span "×" at bounding box center [313, 18] width 6 height 12
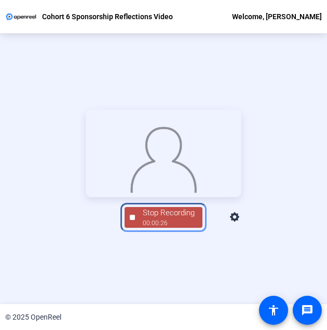
click at [187, 228] on div "00:00:26" at bounding box center [169, 223] width 52 height 9
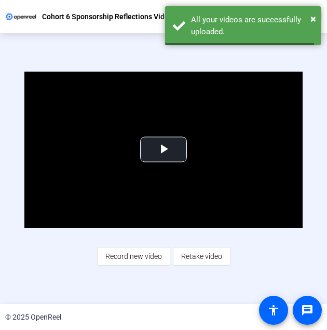
click at [140, 76] on div "Video Player is loading. Play Video Play Mute Current Time 0:00 / Duration -:- …" at bounding box center [163, 168] width 327 height 271
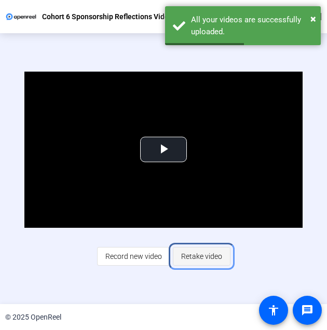
click at [207, 257] on span "Retake video" at bounding box center [201, 257] width 41 height 20
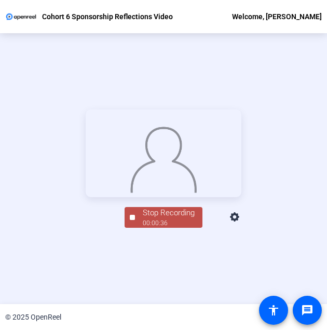
click at [157, 197] on div at bounding box center [164, 154] width 156 height 88
click at [164, 219] on div "Stop Recording" at bounding box center [169, 213] width 52 height 12
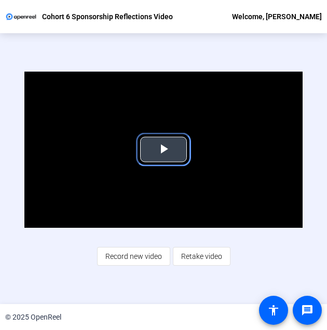
click at [164, 149] on span "Video Player" at bounding box center [164, 149] width 0 height 0
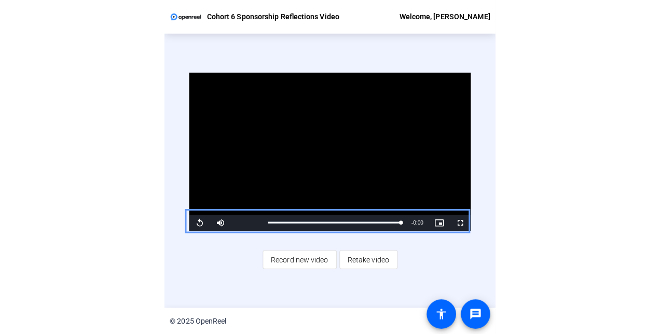
scroll to position [0, 0]
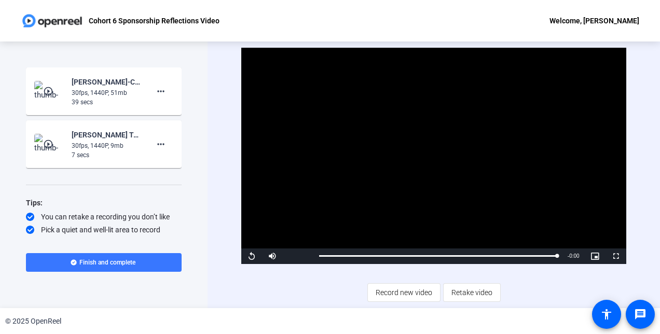
click at [212, 124] on div "Video Player is loading. Play Video Replay Mute Current Time 0:38 / Duration 0:…" at bounding box center [434, 175] width 453 height 267
click at [326, 279] on div "Video Player is loading. Play Video Replay Mute Current Time 0:38 / Duration 0:…" at bounding box center [433, 175] width 385 height 254
click at [47, 88] on mat-icon "play_circle_outline" at bounding box center [49, 91] width 12 height 10
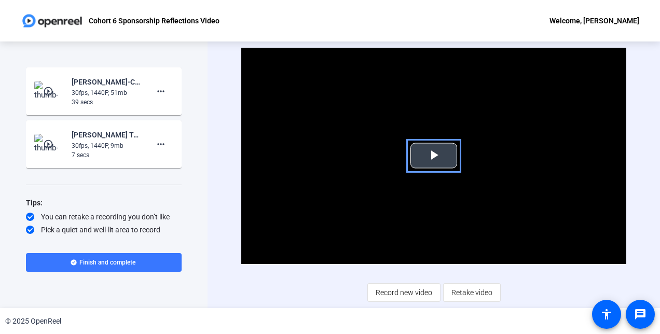
click at [326, 156] on span "Video Player" at bounding box center [434, 156] width 0 height 0
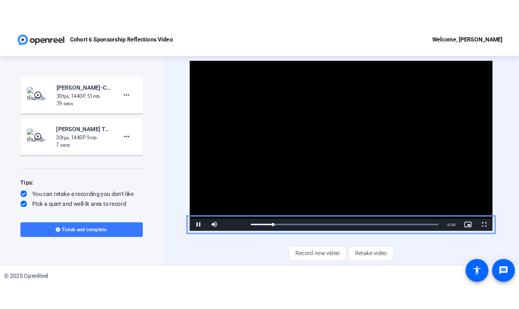
scroll to position [13, 0]
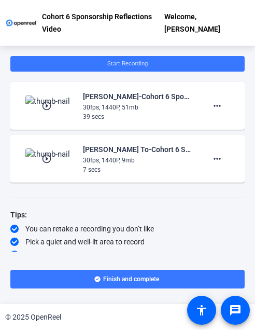
click at [149, 224] on div "You can retake a recording you don’t like" at bounding box center [127, 229] width 235 height 10
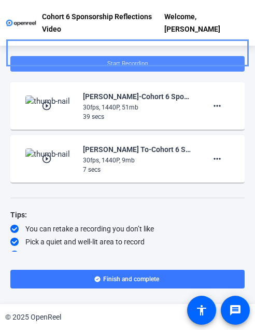
click at [158, 52] on span at bounding box center [127, 63] width 235 height 25
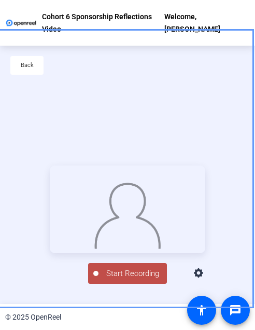
click at [206, 280] on icon at bounding box center [199, 273] width 12 height 12
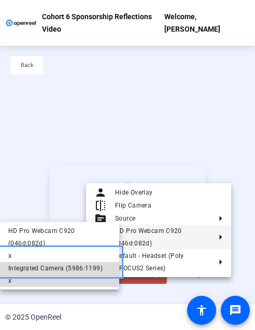
click at [38, 275] on div "x" at bounding box center [59, 281] width 103 height 12
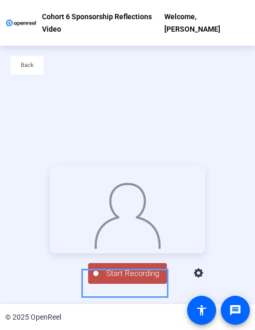
click at [142, 280] on span "Start Recording" at bounding box center [133, 274] width 69 height 12
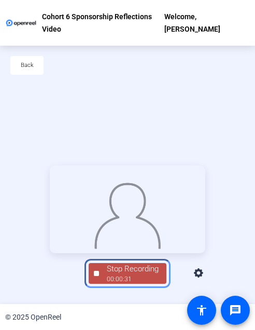
click at [115, 275] on div "Stop Recording" at bounding box center [133, 269] width 52 height 12
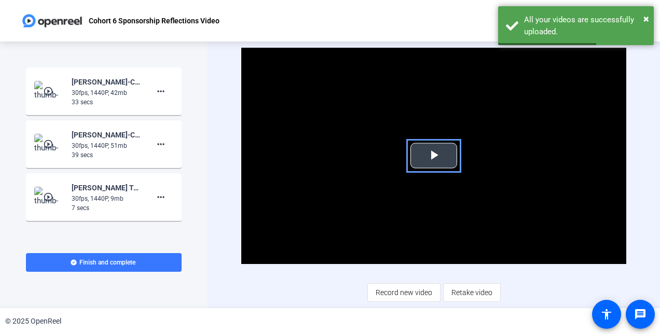
click at [255, 156] on span "Video Player" at bounding box center [434, 156] width 0 height 0
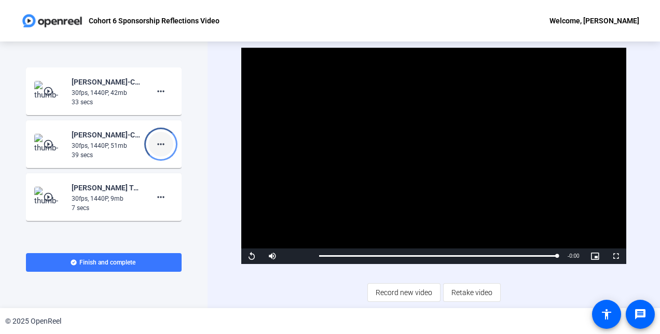
click at [162, 138] on span at bounding box center [160, 144] width 25 height 25
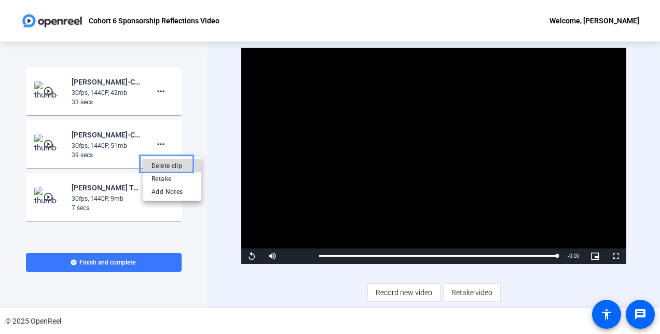
click at [164, 165] on span "Delete clip" at bounding box center [173, 166] width 42 height 12
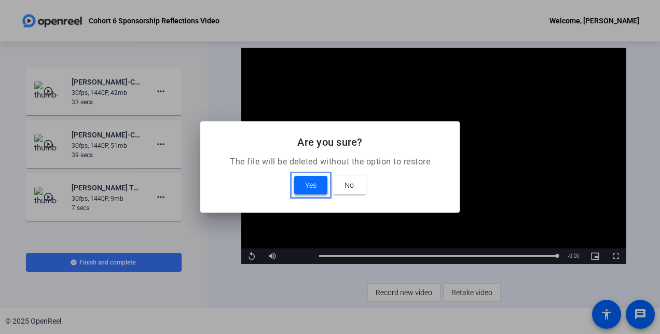
click at [255, 187] on span "Yes" at bounding box center [310, 185] width 11 height 12
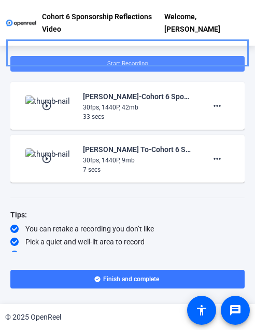
click at [139, 60] on span "Start Recording" at bounding box center [127, 63] width 40 height 7
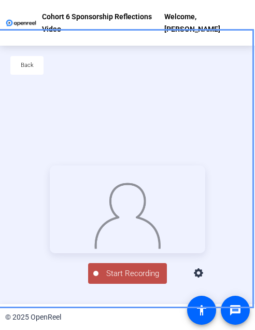
click at [203, 278] on icon at bounding box center [198, 272] width 9 height 9
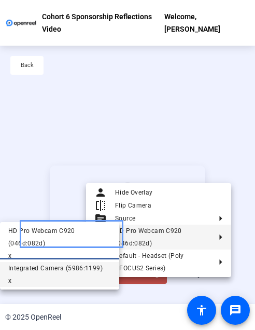
click at [59, 262] on div "Integrated Camera (5986:1199)" at bounding box center [59, 268] width 103 height 12
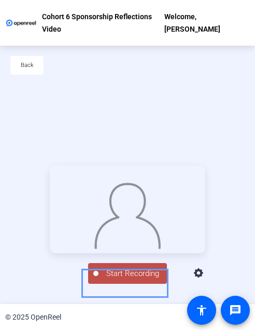
click at [146, 280] on span "Start Recording" at bounding box center [133, 274] width 69 height 12
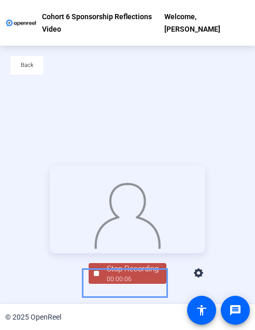
click at [94, 276] on div at bounding box center [96, 273] width 5 height 5
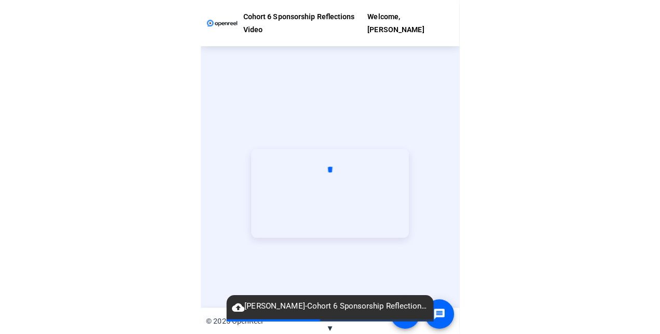
scroll to position [50, 0]
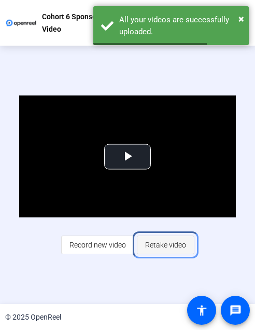
click at [164, 236] on span "Retake video" at bounding box center [165, 245] width 41 height 20
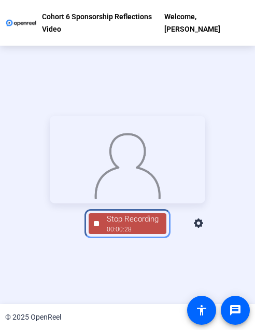
click at [103, 234] on span "Stop Recording 00:00:28" at bounding box center [132, 223] width 67 height 21
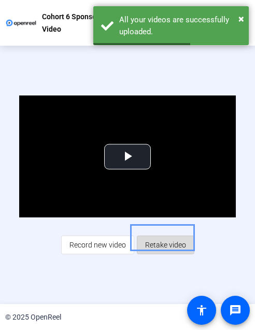
drag, startPoint x: 149, startPoint y: 232, endPoint x: 147, endPoint y: 238, distance: 5.9
click at [147, 238] on span "Retake video" at bounding box center [165, 245] width 41 height 20
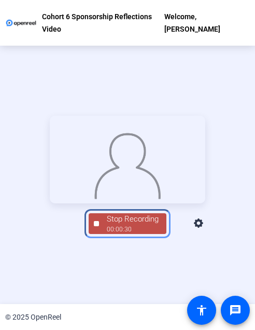
click at [139, 225] on div "Stop Recording" at bounding box center [133, 219] width 52 height 12
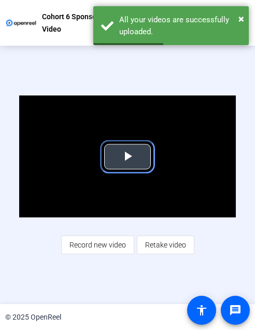
click at [128, 157] on span "Video Player" at bounding box center [128, 157] width 0 height 0
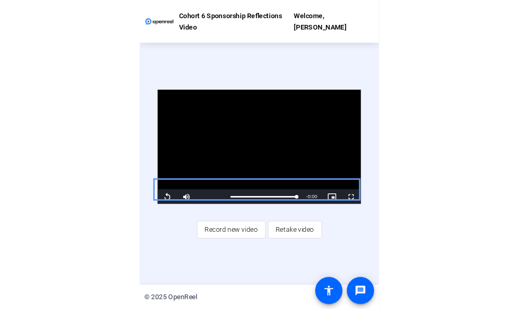
scroll to position [0, 0]
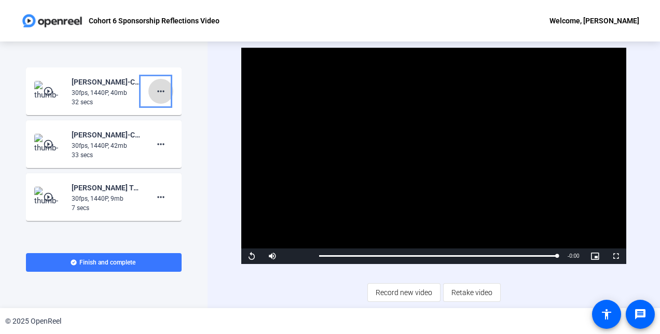
click at [157, 89] on mat-icon "more_horiz" at bounding box center [161, 91] width 12 height 12
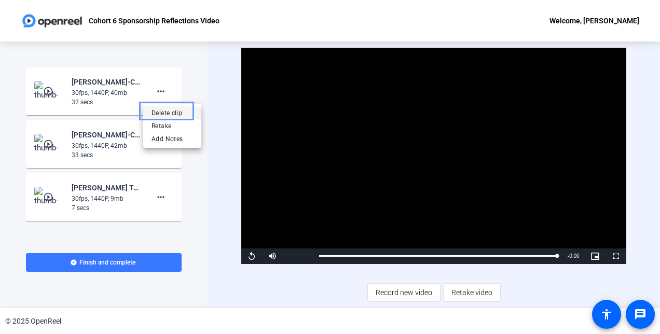
click at [172, 114] on span "Delete clip" at bounding box center [173, 113] width 42 height 12
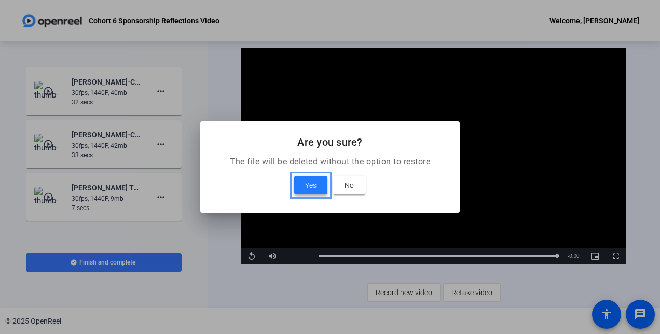
click at [255, 181] on span "Yes" at bounding box center [310, 185] width 11 height 12
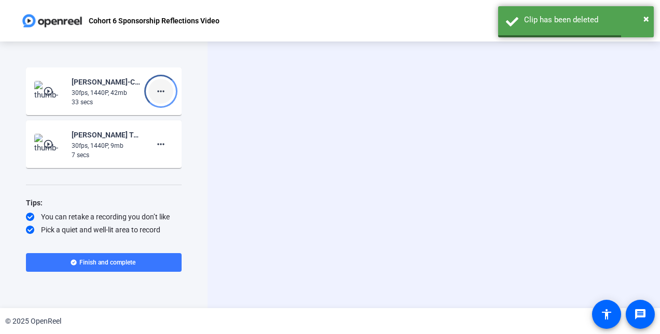
click at [157, 90] on mat-icon "more_horiz" at bounding box center [161, 91] width 12 height 12
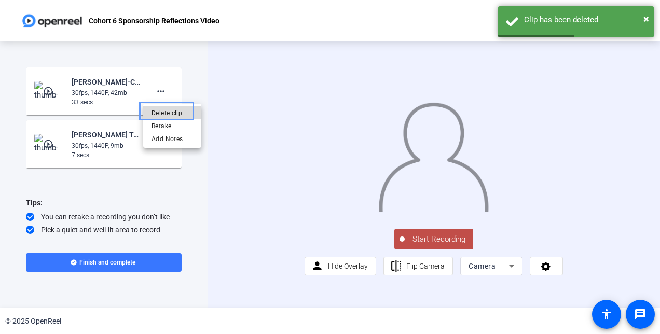
click at [158, 112] on span "Delete clip" at bounding box center [173, 113] width 42 height 12
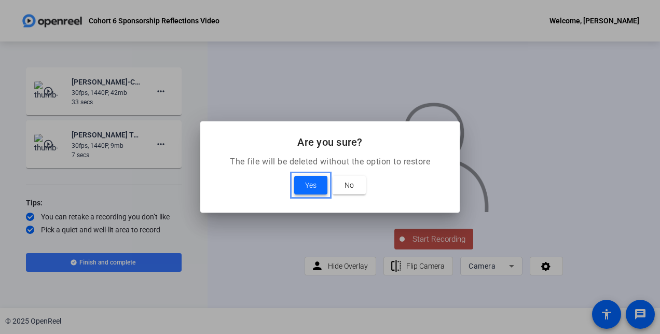
click at [255, 186] on span "Yes" at bounding box center [310, 185] width 11 height 12
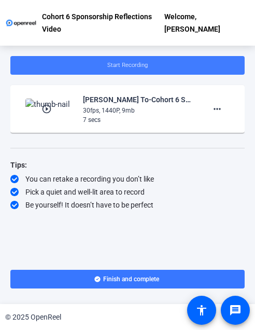
click at [128, 53] on span at bounding box center [127, 65] width 235 height 25
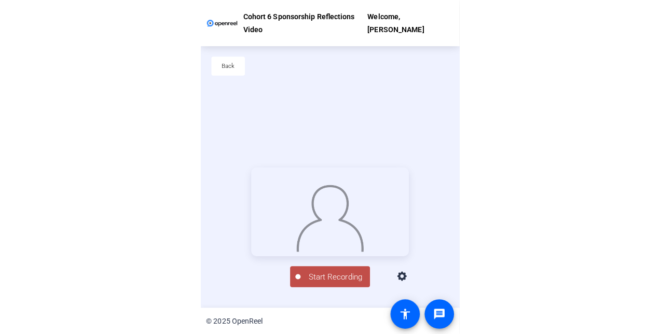
scroll to position [50, 0]
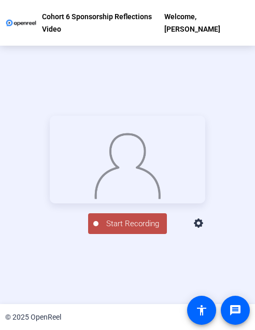
click at [223, 230] on body "Cohort 6 Sponsorship Reflections Video Welcome, [PERSON_NAME] To Start Recordin…" at bounding box center [127, 165] width 255 height 330
click at [203, 228] on icon at bounding box center [198, 223] width 9 height 9
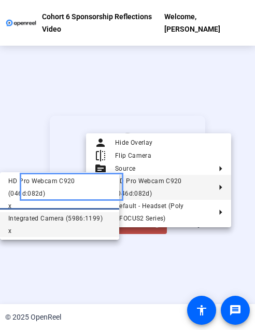
click at [45, 212] on div "Integrated Camera (5986:1199)" at bounding box center [59, 218] width 103 height 12
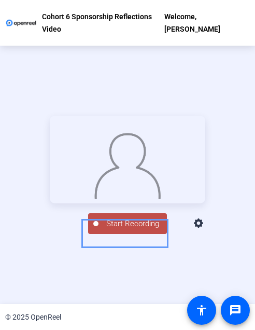
click at [122, 230] on span "Start Recording" at bounding box center [133, 224] width 69 height 12
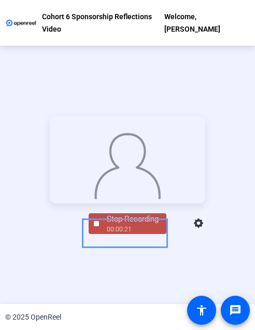
click at [124, 225] on div "Stop Recording" at bounding box center [133, 219] width 52 height 12
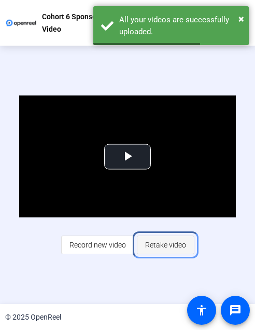
click at [151, 238] on span "Retake video" at bounding box center [165, 245] width 41 height 20
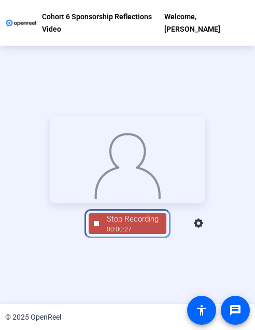
click at [122, 234] on div "00:00:27" at bounding box center [133, 229] width 52 height 9
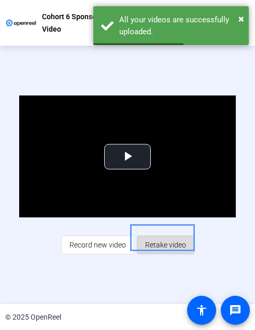
click at [173, 236] on span "Retake video" at bounding box center [165, 245] width 41 height 20
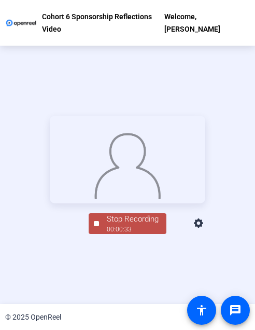
click at [131, 203] on div at bounding box center [128, 160] width 156 height 88
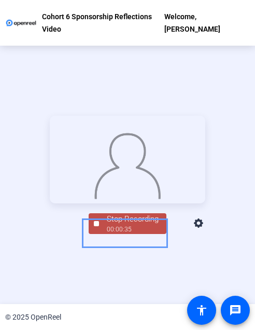
click at [149, 225] on div "Stop Recording" at bounding box center [133, 219] width 52 height 12
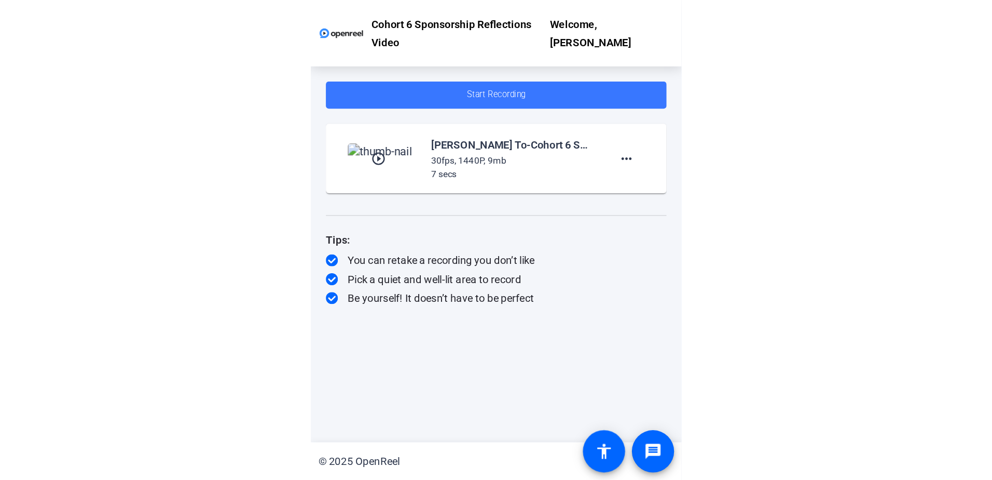
scroll to position [0, 0]
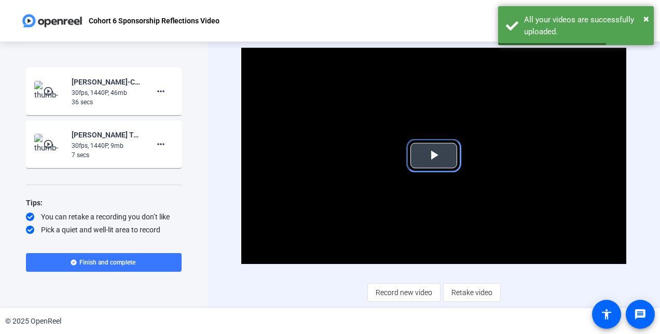
click at [255, 156] on span "Video Player" at bounding box center [434, 156] width 0 height 0
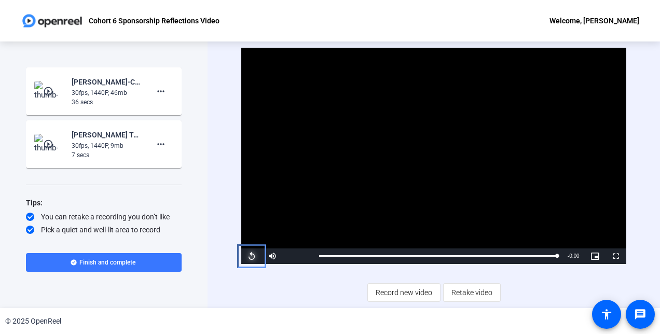
click at [252, 256] on span "Video Player" at bounding box center [251, 256] width 21 height 0
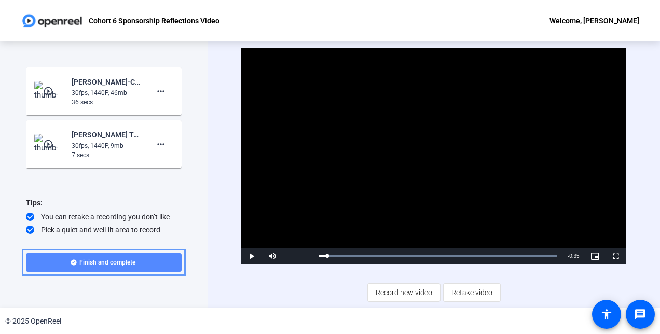
click at [97, 262] on span "Finish and complete" at bounding box center [107, 262] width 56 height 8
